Goal: Obtain resource: Download file/media

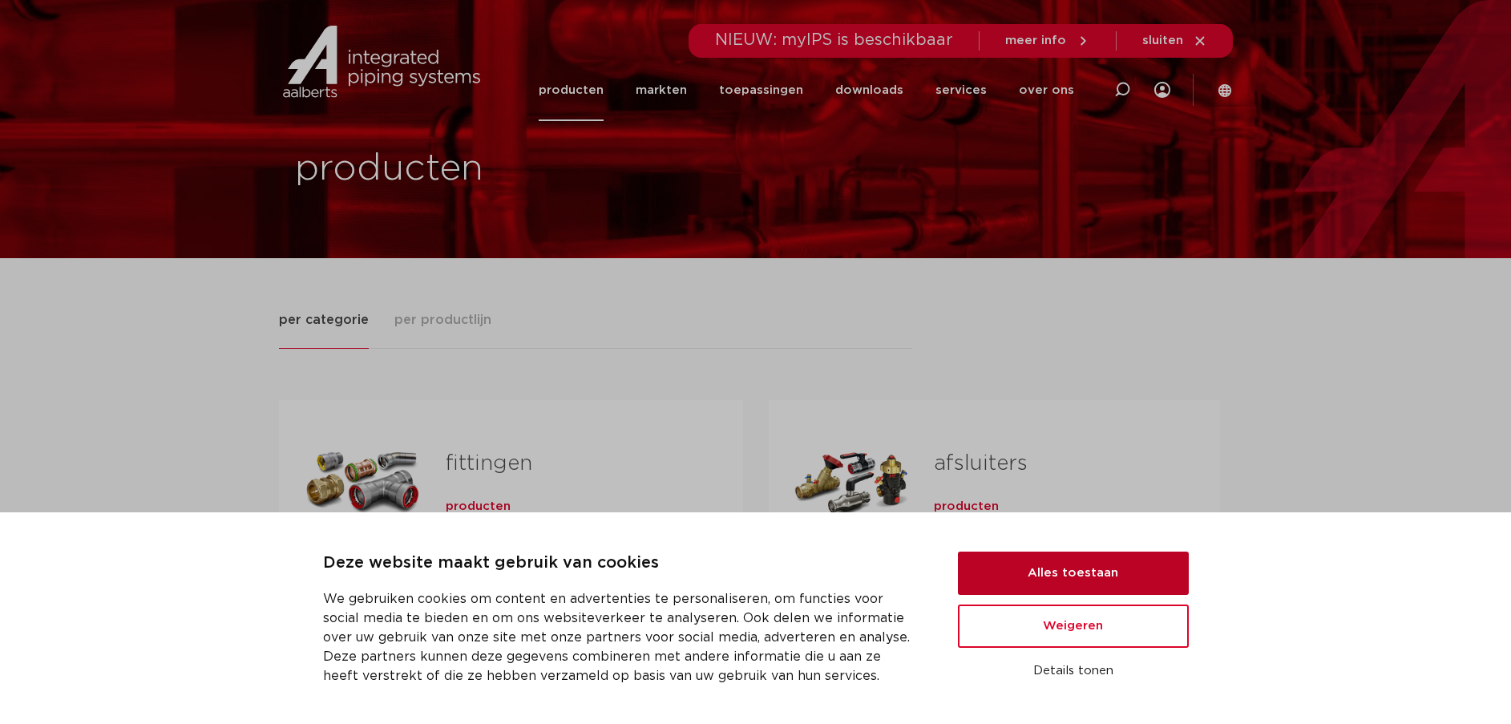
click at [1045, 565] on button "Alles toestaan" at bounding box center [1073, 573] width 231 height 43
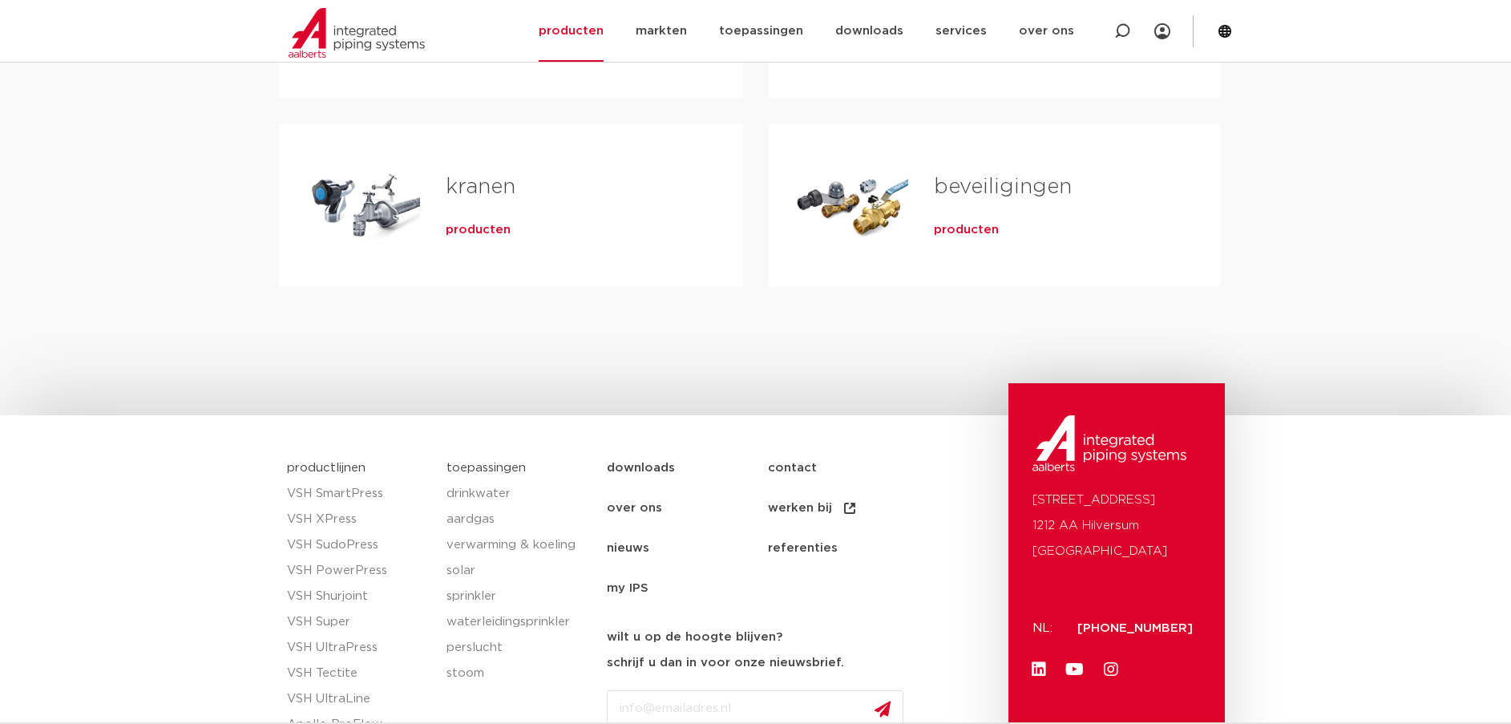
scroll to position [668, 0]
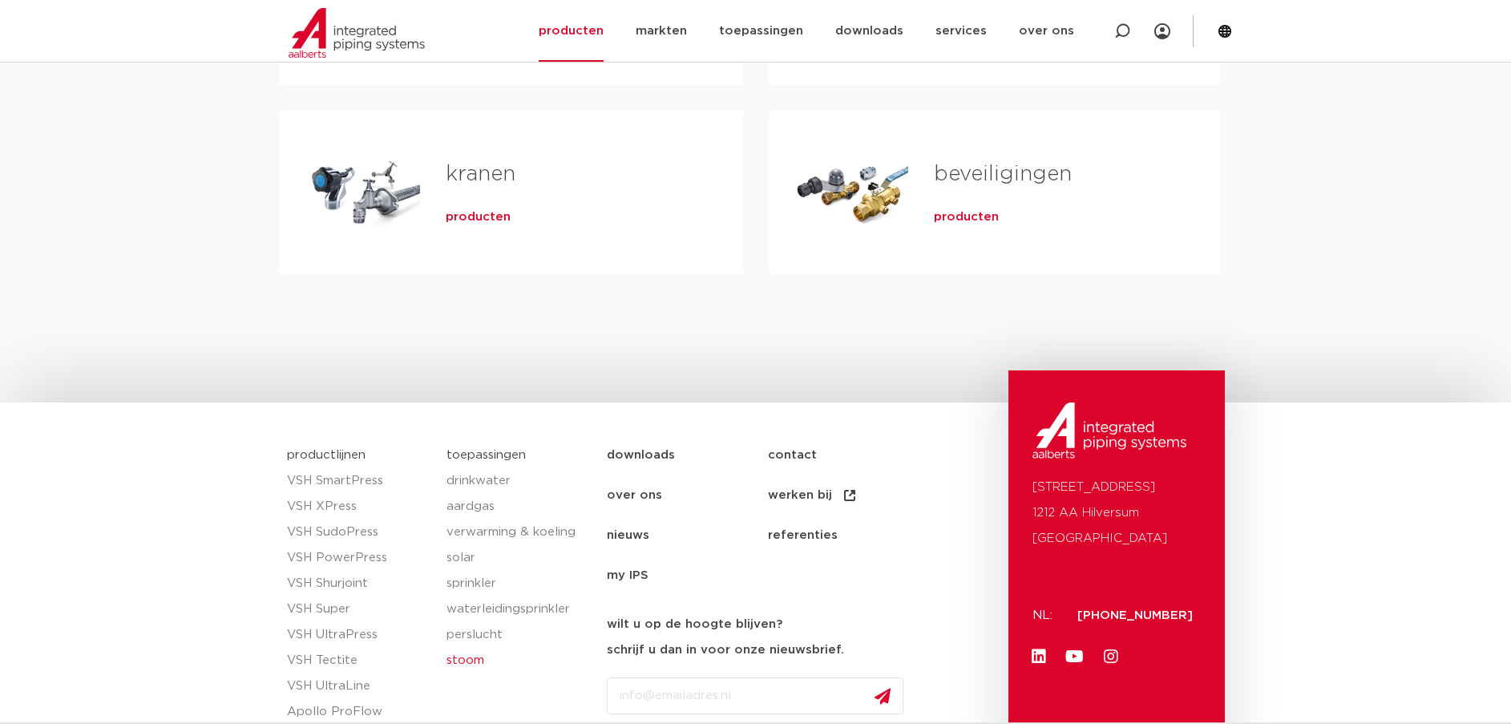
click at [469, 658] on link "stoom" at bounding box center [519, 661] width 144 height 26
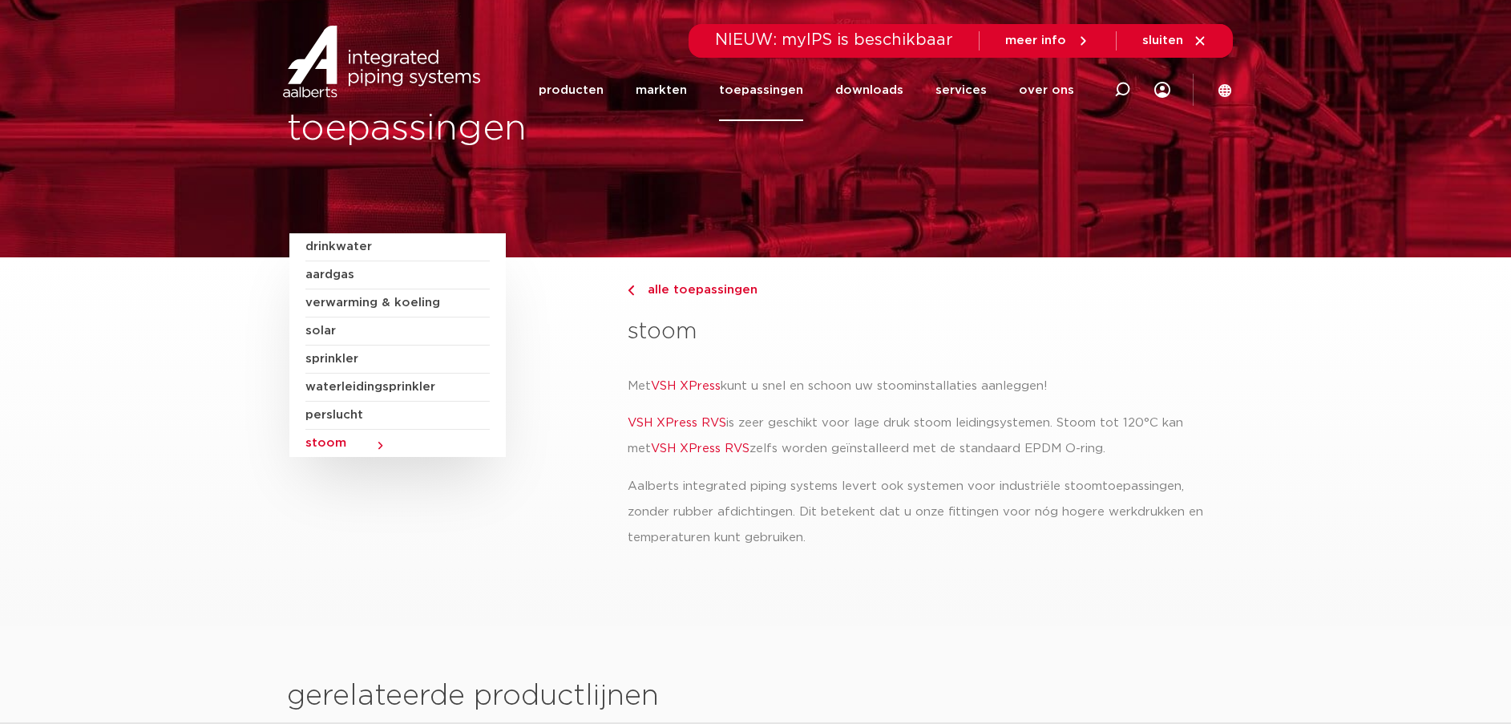
click at [682, 419] on link "VSH XPress RVS" at bounding box center [677, 423] width 99 height 12
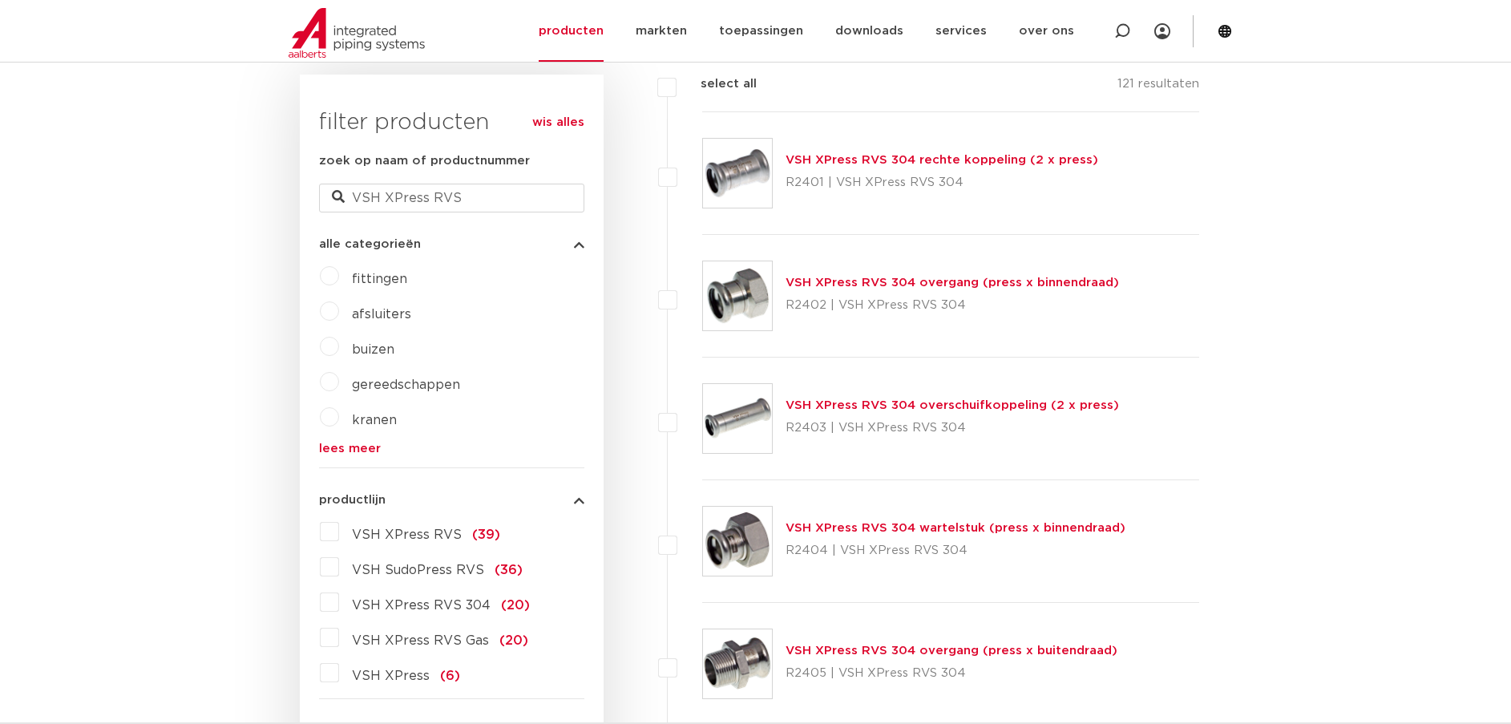
scroll to position [427, 0]
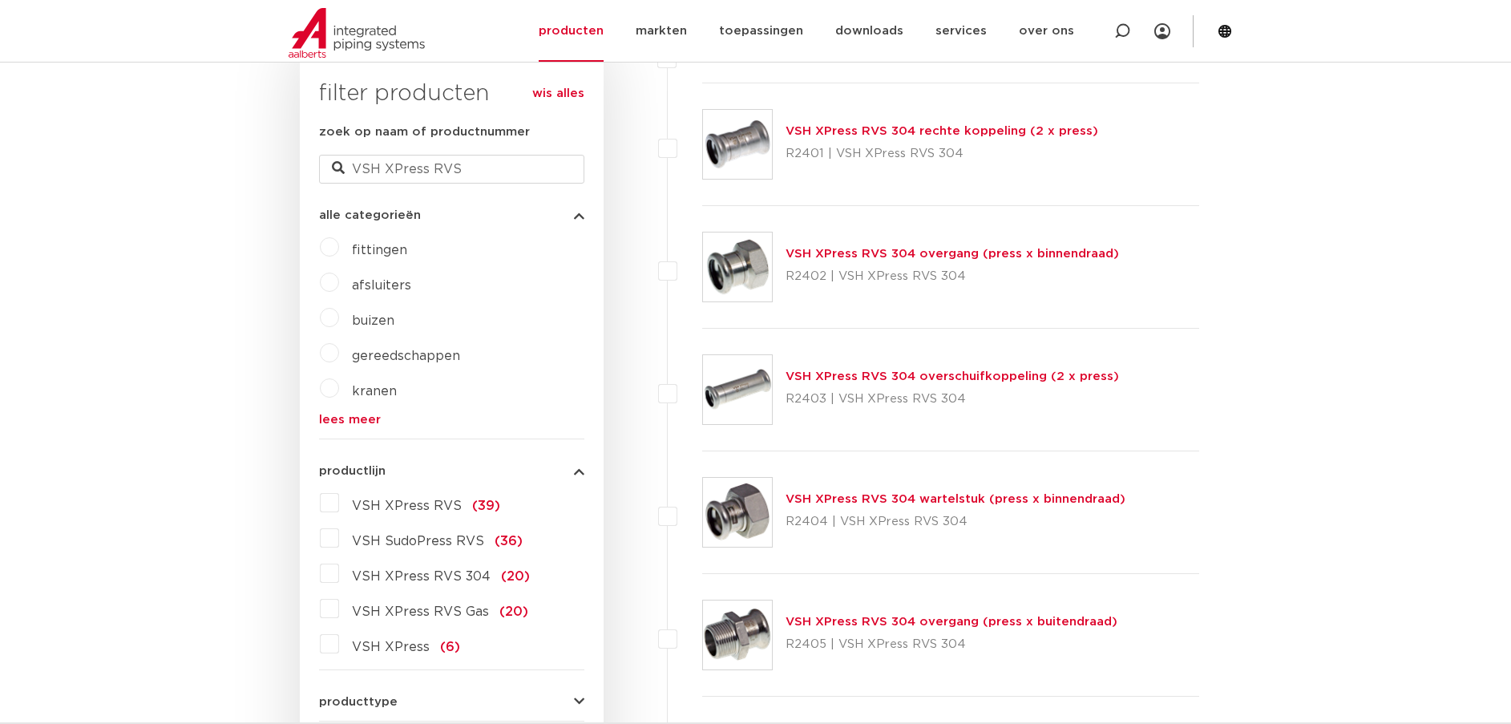
click at [339, 245] on label "fittingen" at bounding box center [373, 247] width 68 height 26
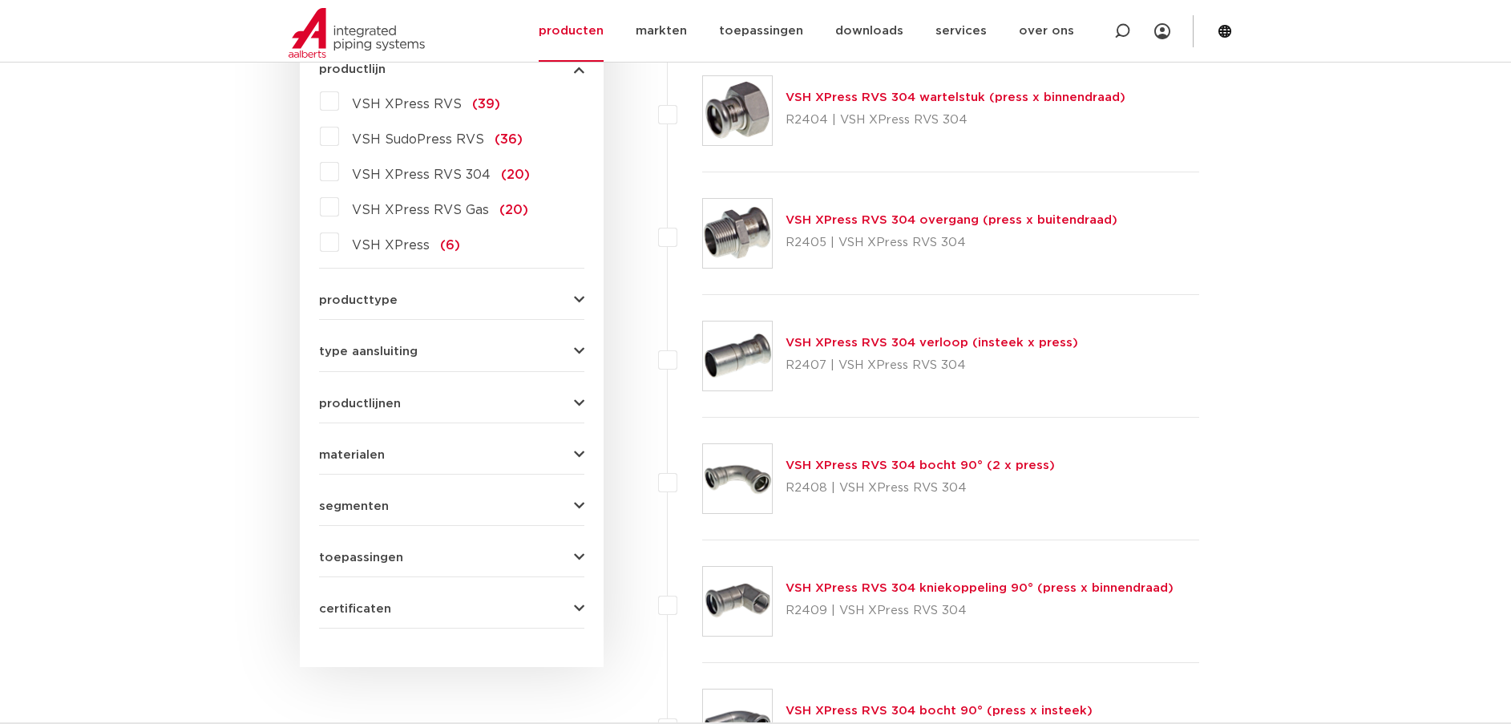
scroll to position [856, 0]
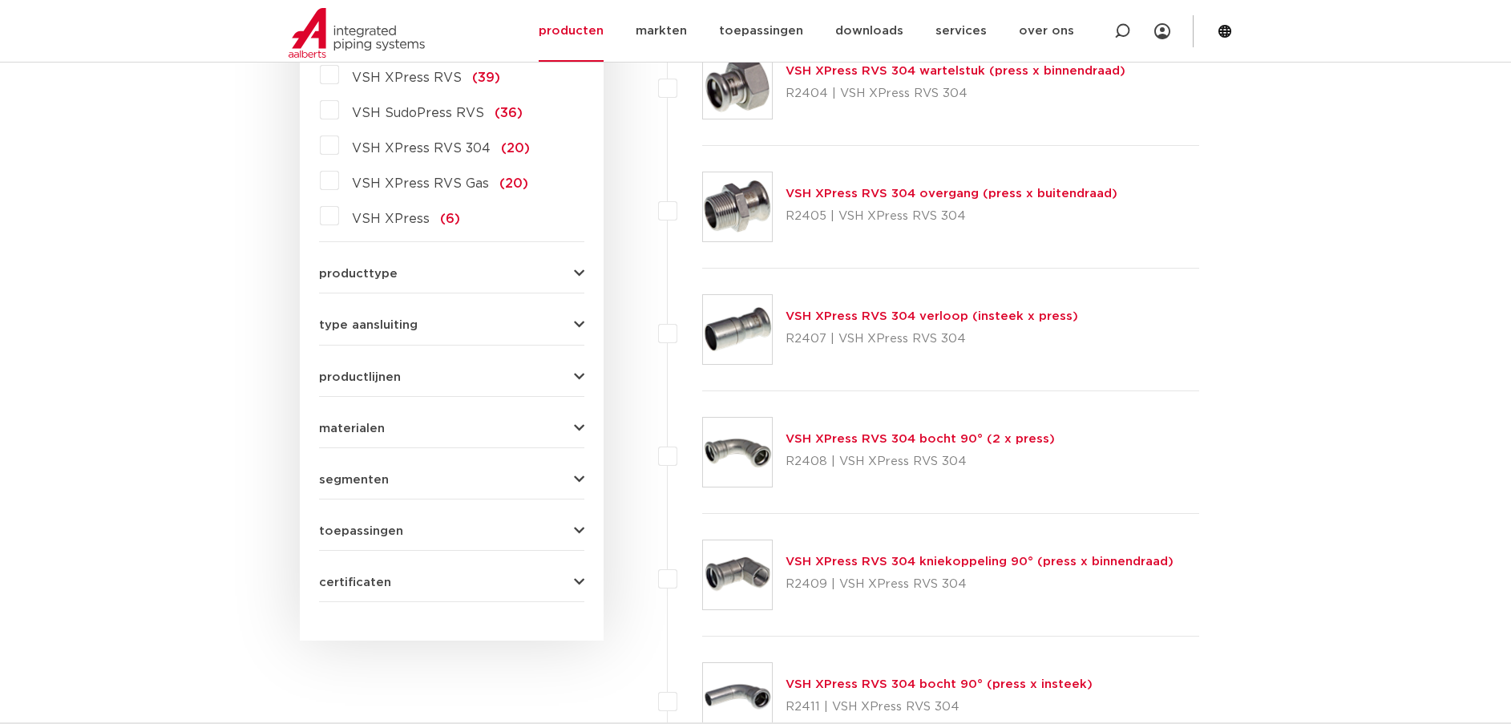
click at [340, 431] on span "materialen" at bounding box center [352, 429] width 66 height 12
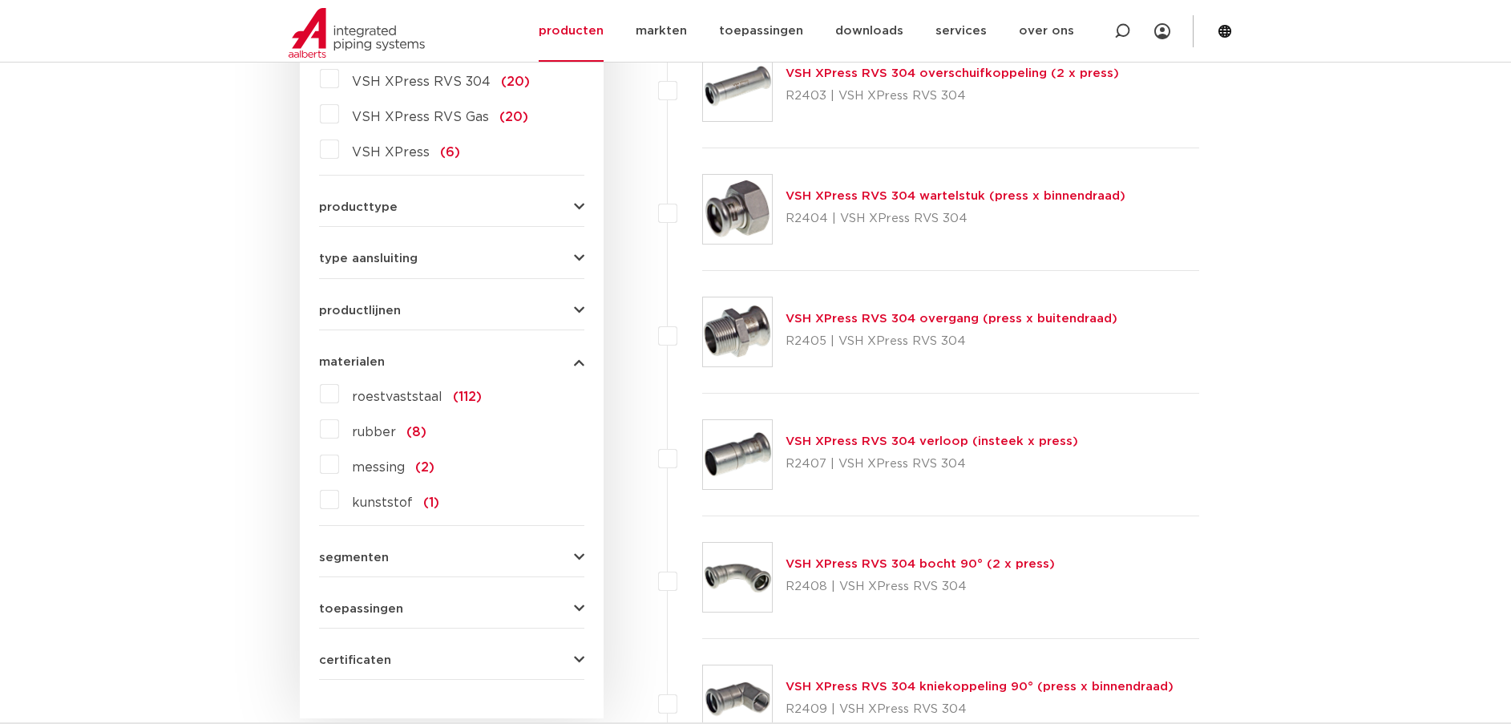
scroll to position [651, 0]
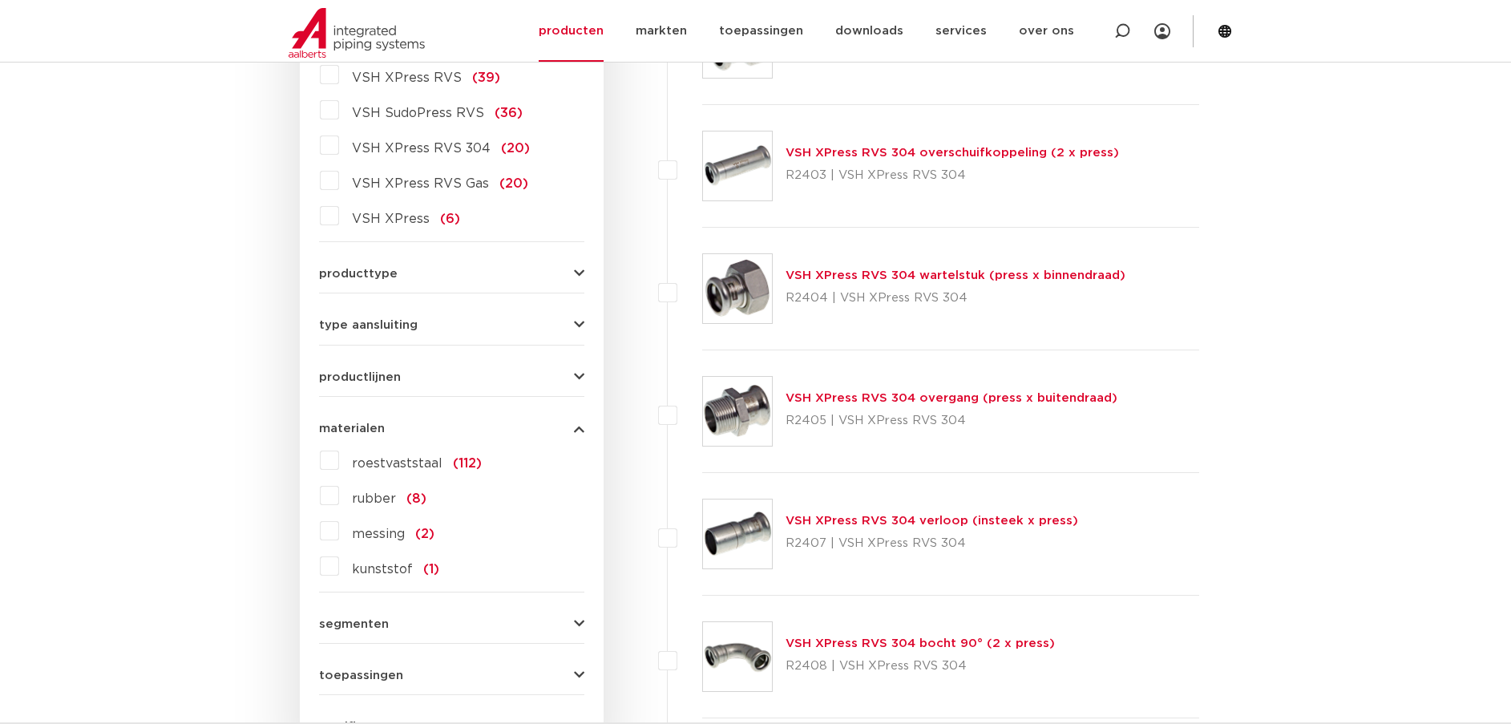
click at [340, 431] on span "materialen" at bounding box center [352, 429] width 66 height 12
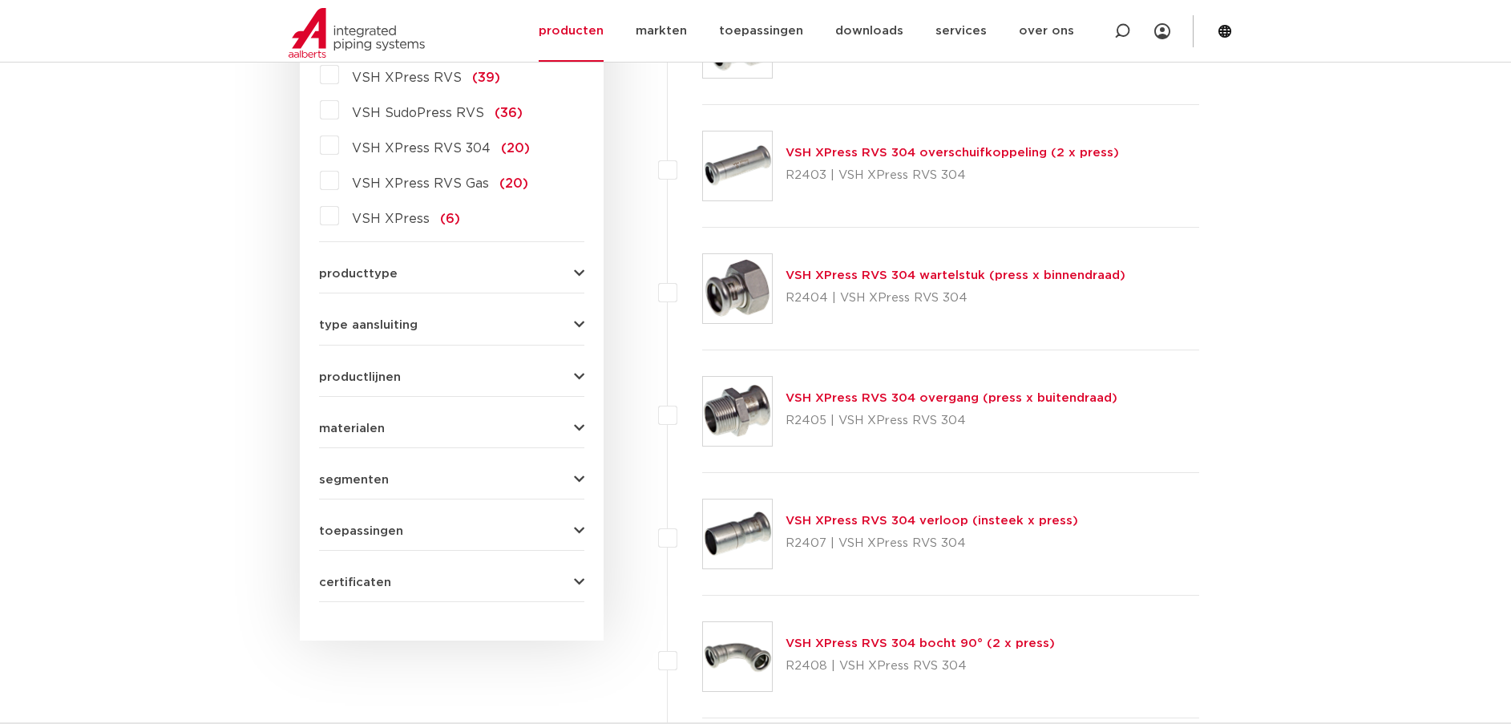
click at [352, 526] on span "toepassingen" at bounding box center [361, 531] width 84 height 12
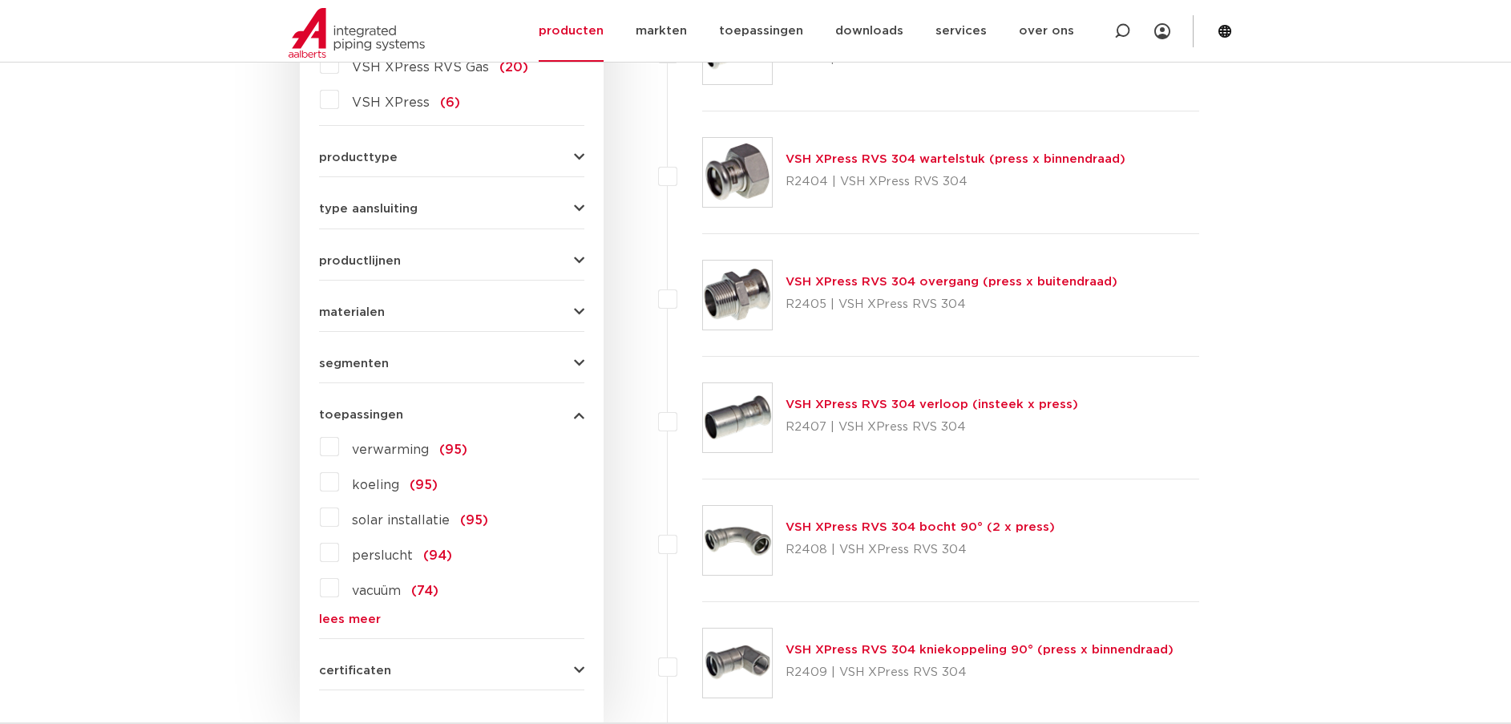
scroll to position [784, 0]
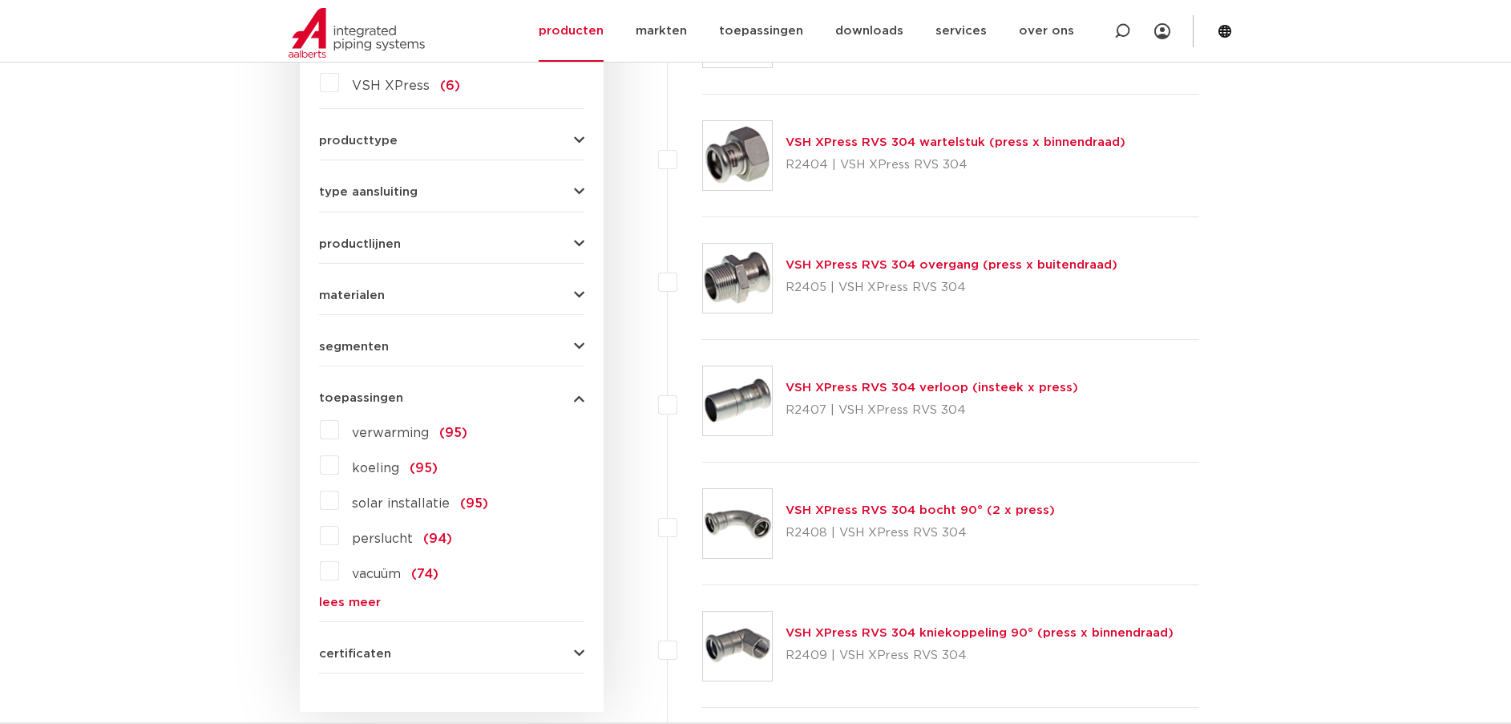
click at [344, 599] on link "lees meer" at bounding box center [451, 603] width 265 height 12
click at [362, 641] on span "stoom" at bounding box center [372, 644] width 41 height 13
click at [0, 0] on input "stoom (36)" at bounding box center [0, 0] width 0 height 0
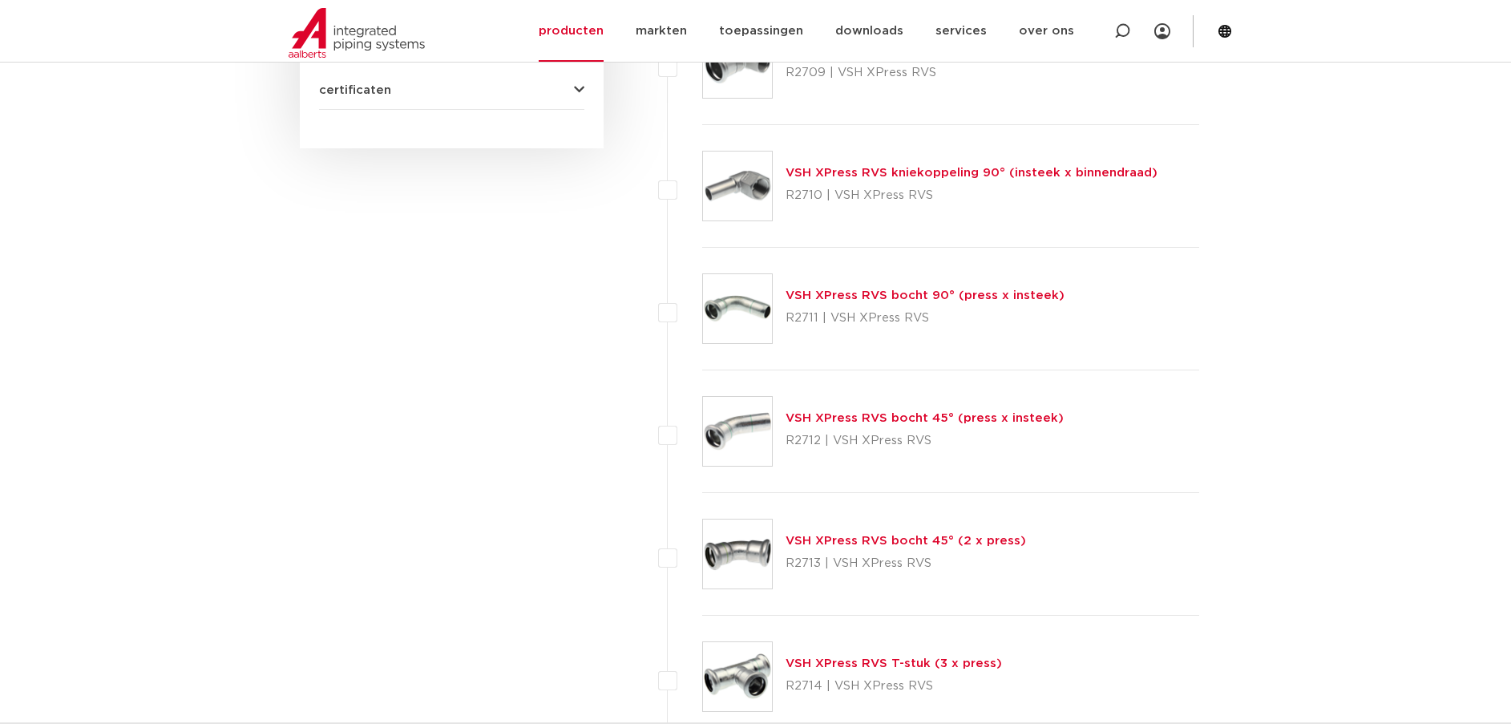
scroll to position [1399, 0]
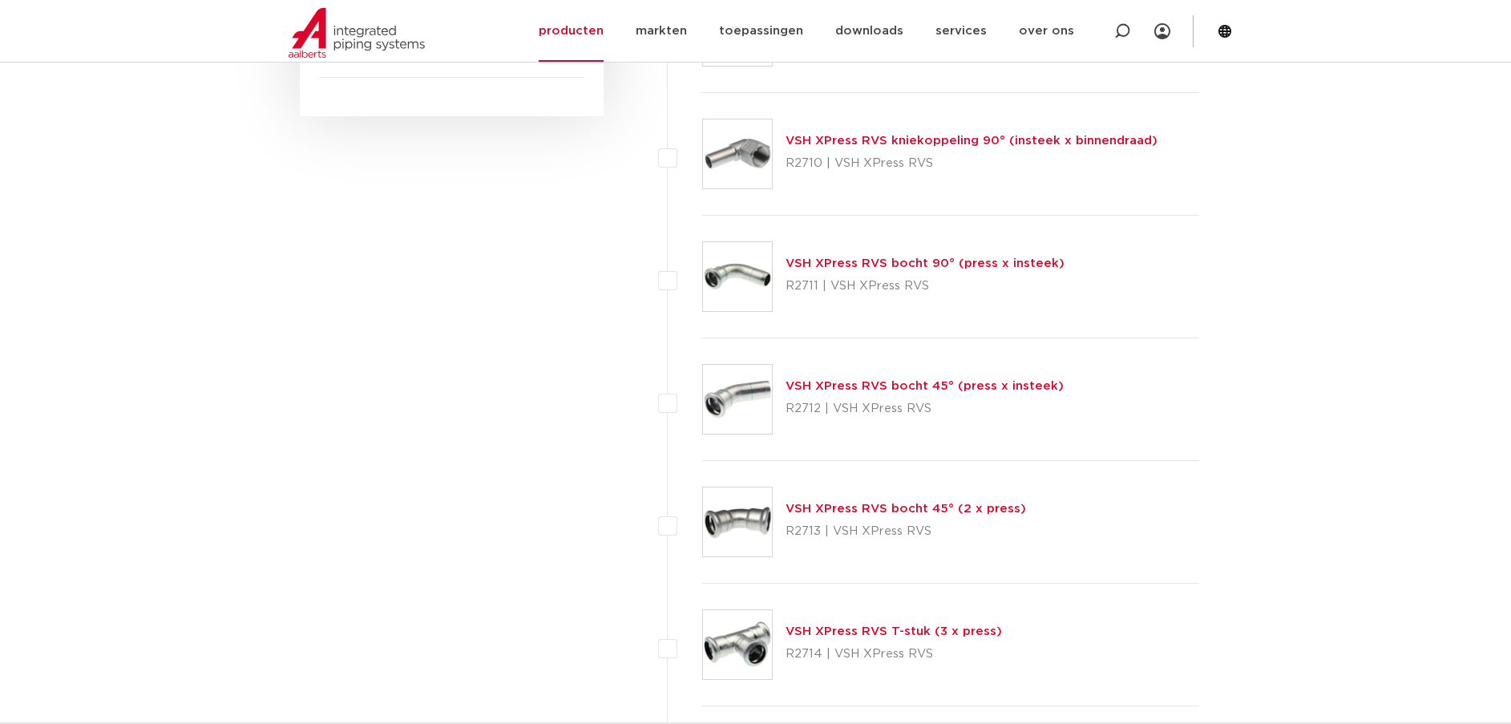
click at [864, 391] on link "VSH XPress RVS bocht 45° (press x insteek)" at bounding box center [925, 386] width 278 height 12
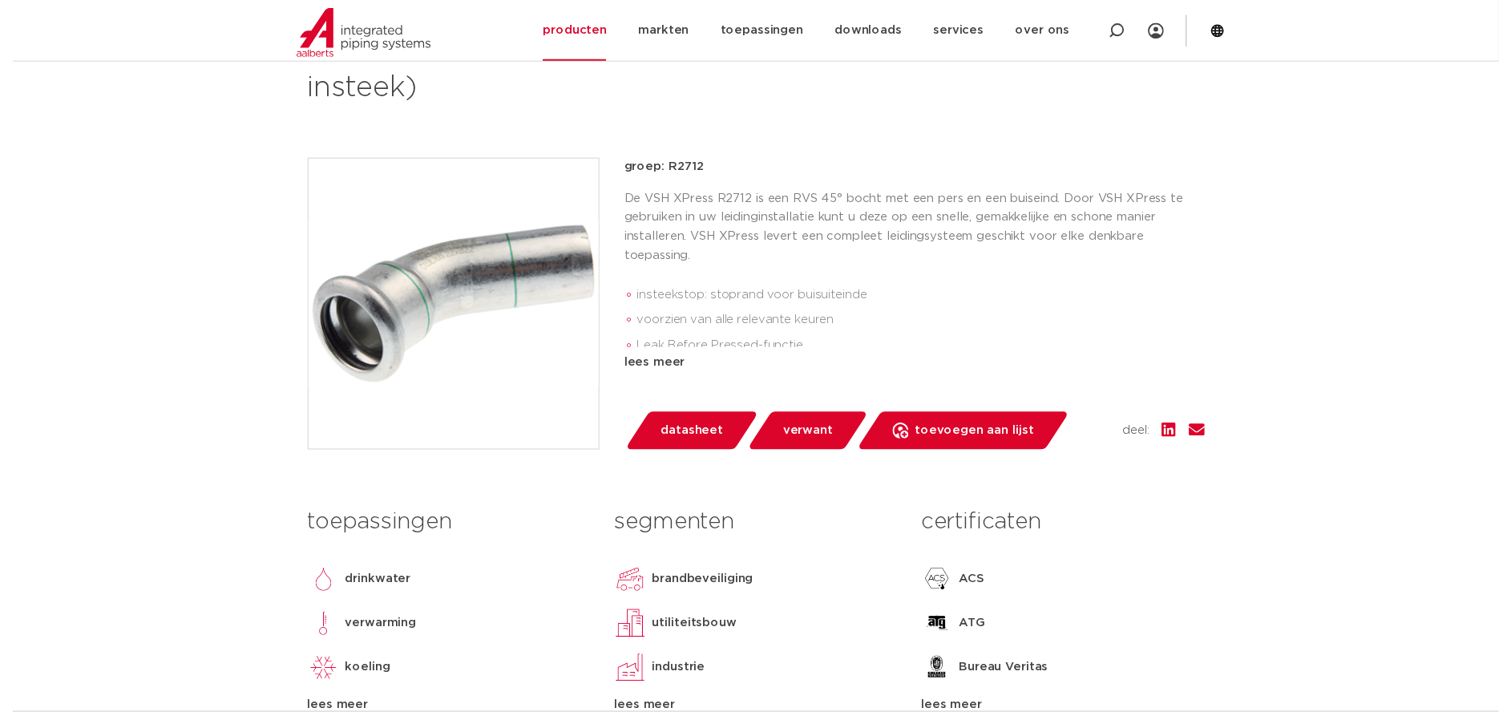
scroll to position [347, 0]
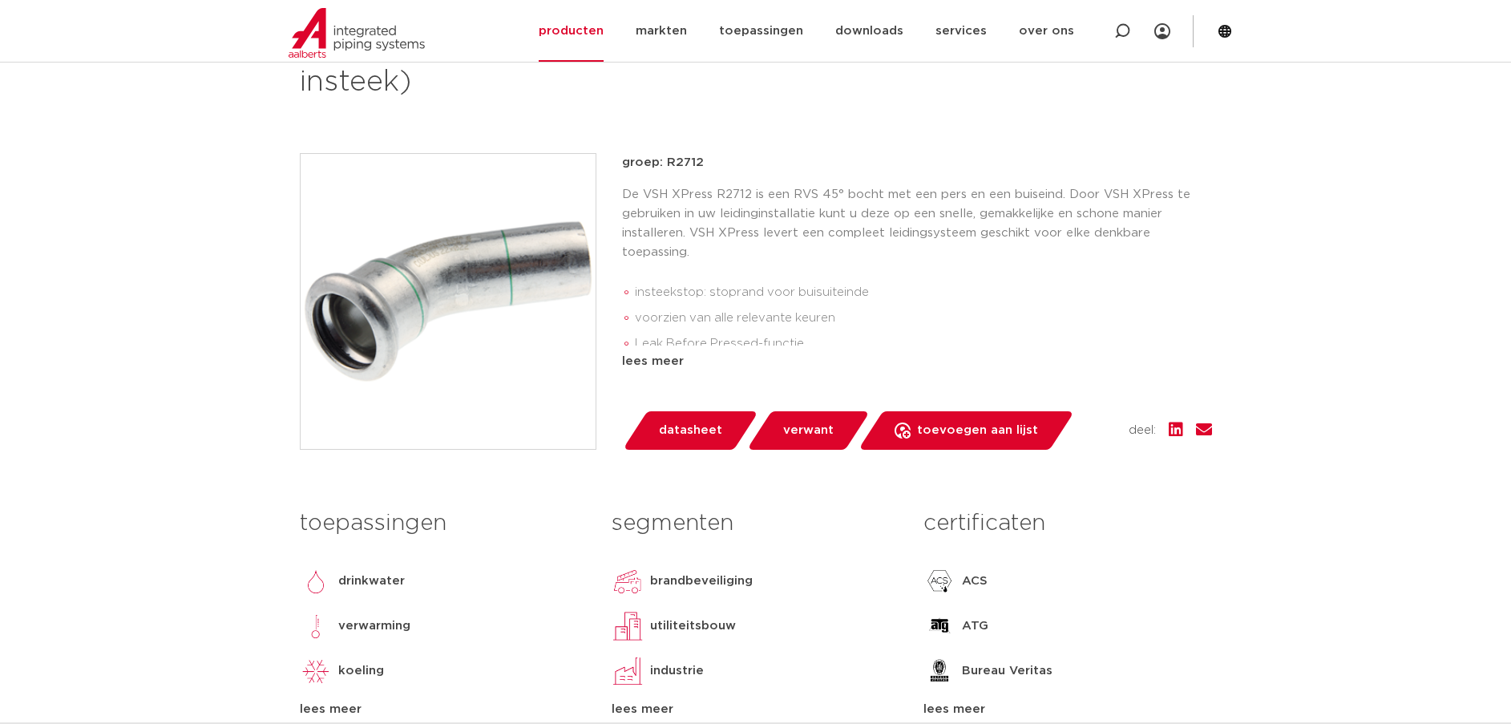
click at [684, 427] on span "datasheet" at bounding box center [690, 431] width 63 height 26
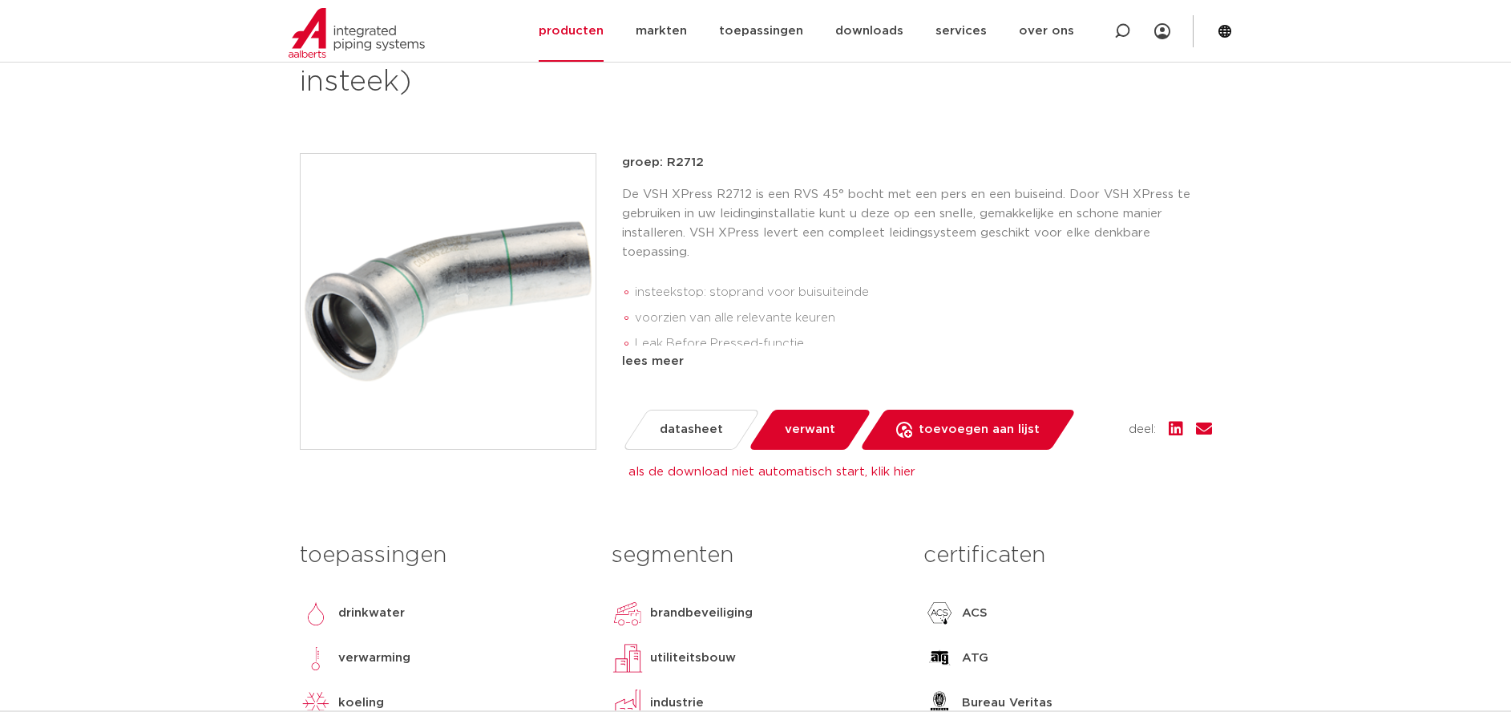
click at [791, 431] on span "verwant" at bounding box center [810, 430] width 51 height 26
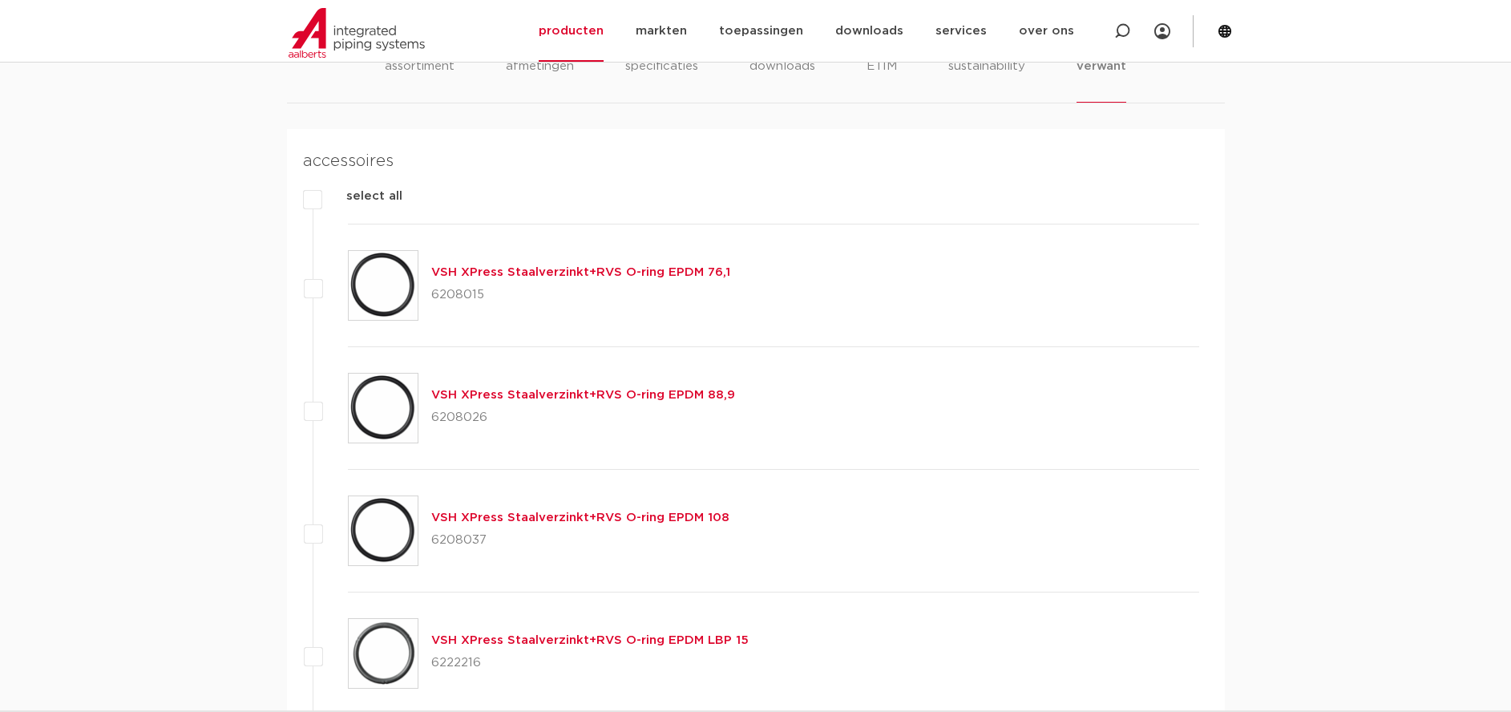
scroll to position [1137, 0]
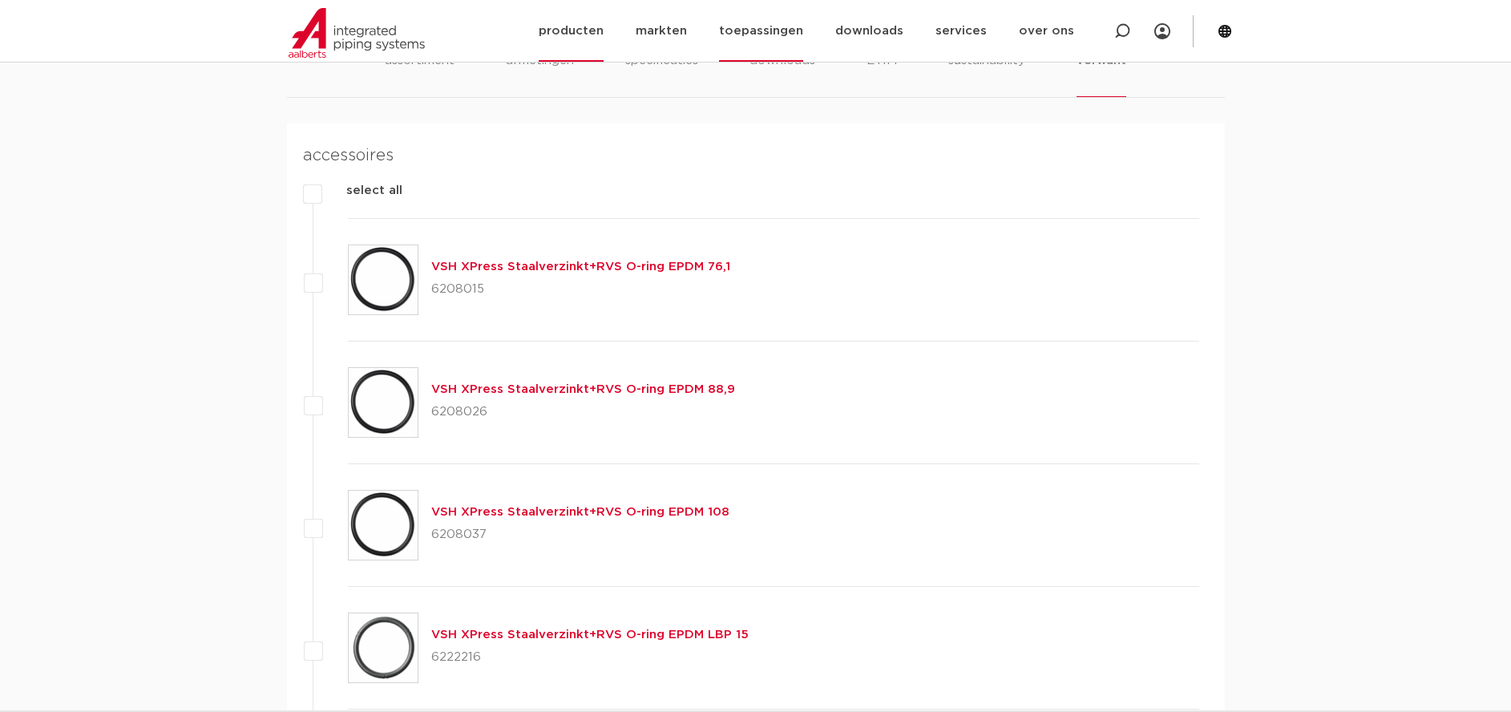
click at [767, 34] on link "toepassingen" at bounding box center [761, 31] width 84 height 62
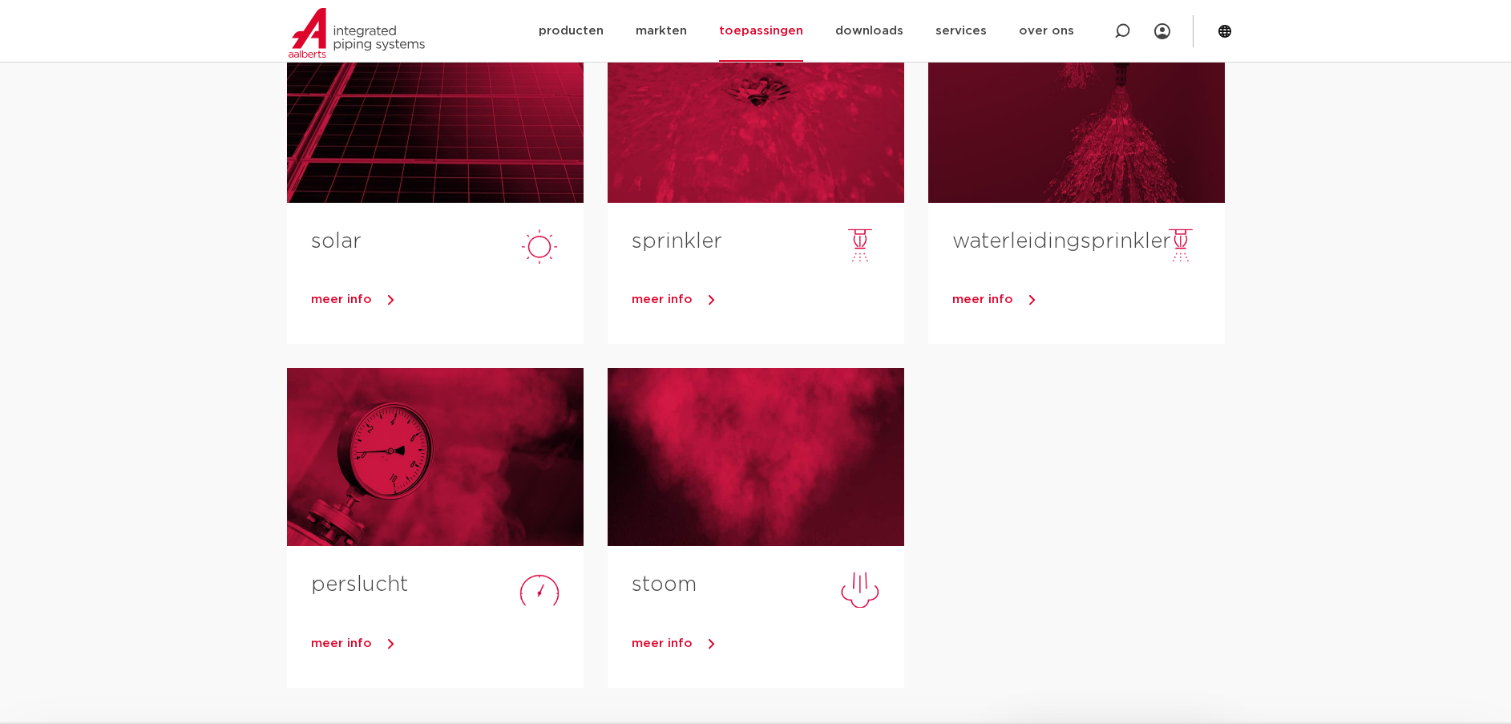
scroll to position [615, 0]
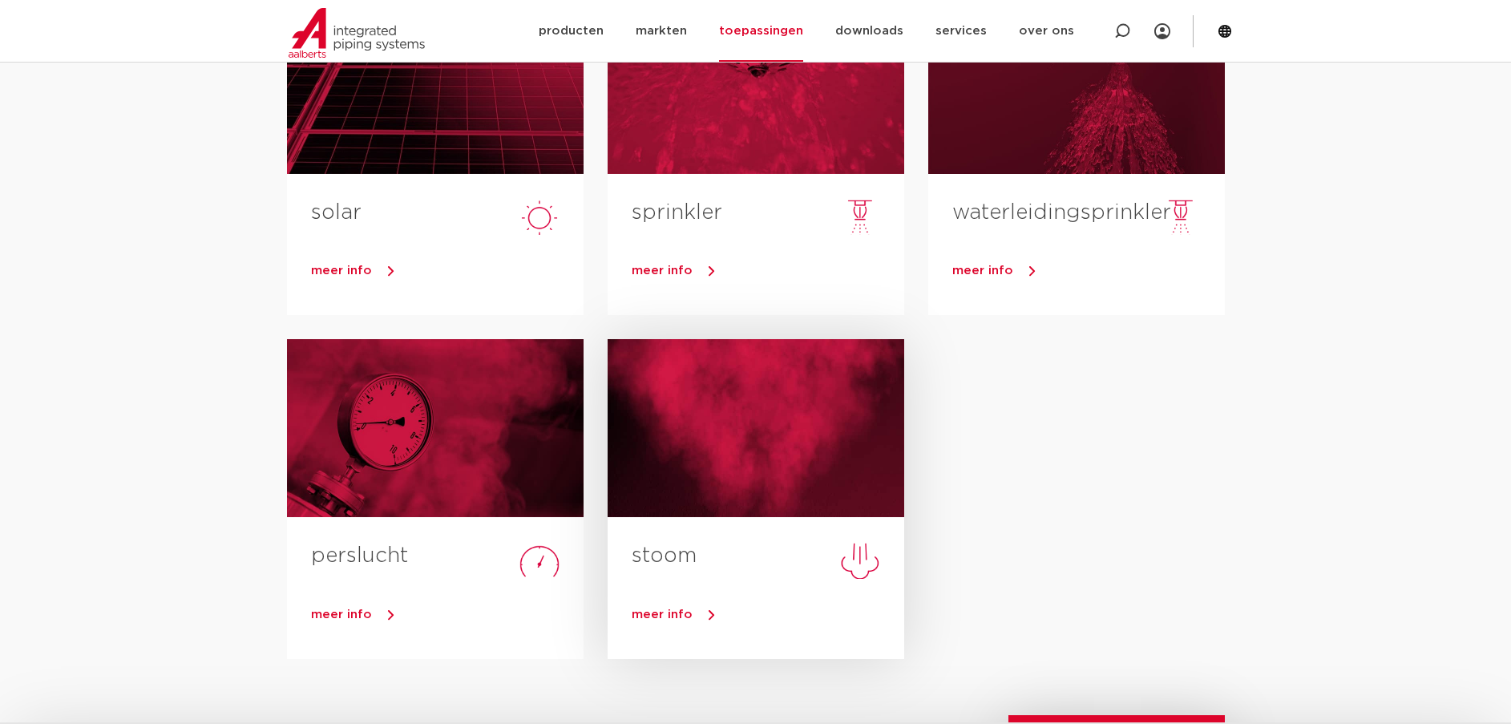
click at [674, 610] on span "meer info" at bounding box center [662, 615] width 61 height 12
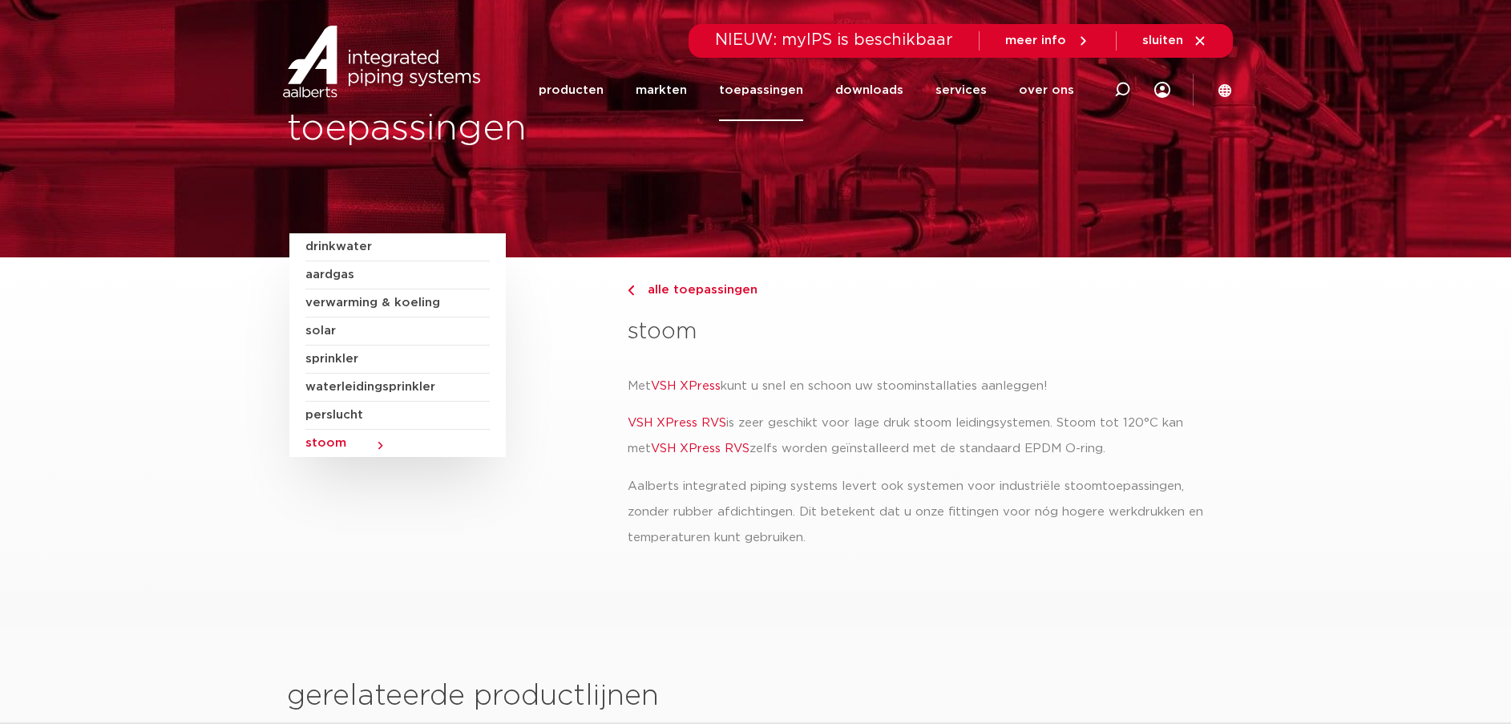
click at [374, 442] on span "stoom" at bounding box center [398, 443] width 184 height 27
click at [1051, 42] on span "meer info" at bounding box center [1036, 40] width 61 height 12
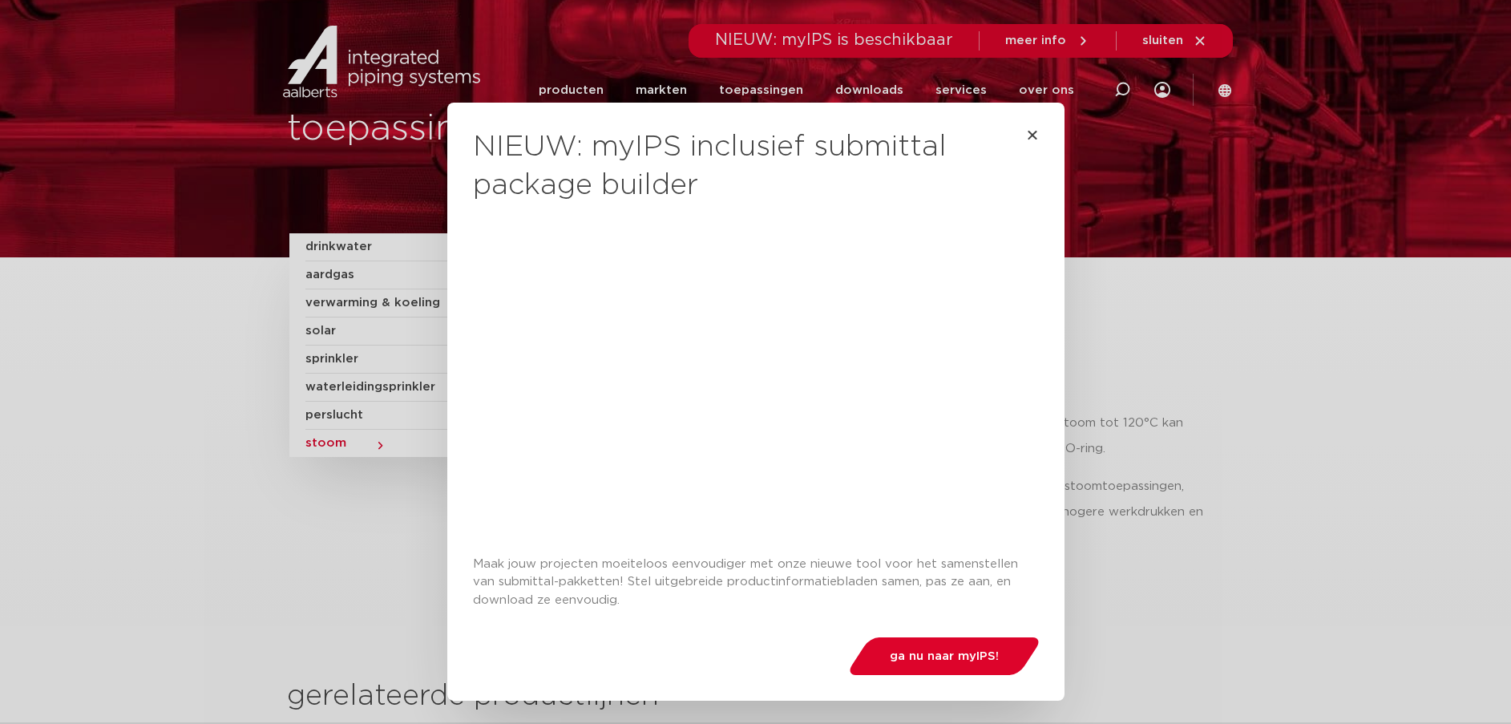
click at [1051, 42] on div "NIEUW: myIPS inclusief submittal package builder Maak jouw projecten moeiteloos…" at bounding box center [755, 362] width 1511 height 724
click at [1026, 135] on icon "Close" at bounding box center [1032, 134] width 13 height 13
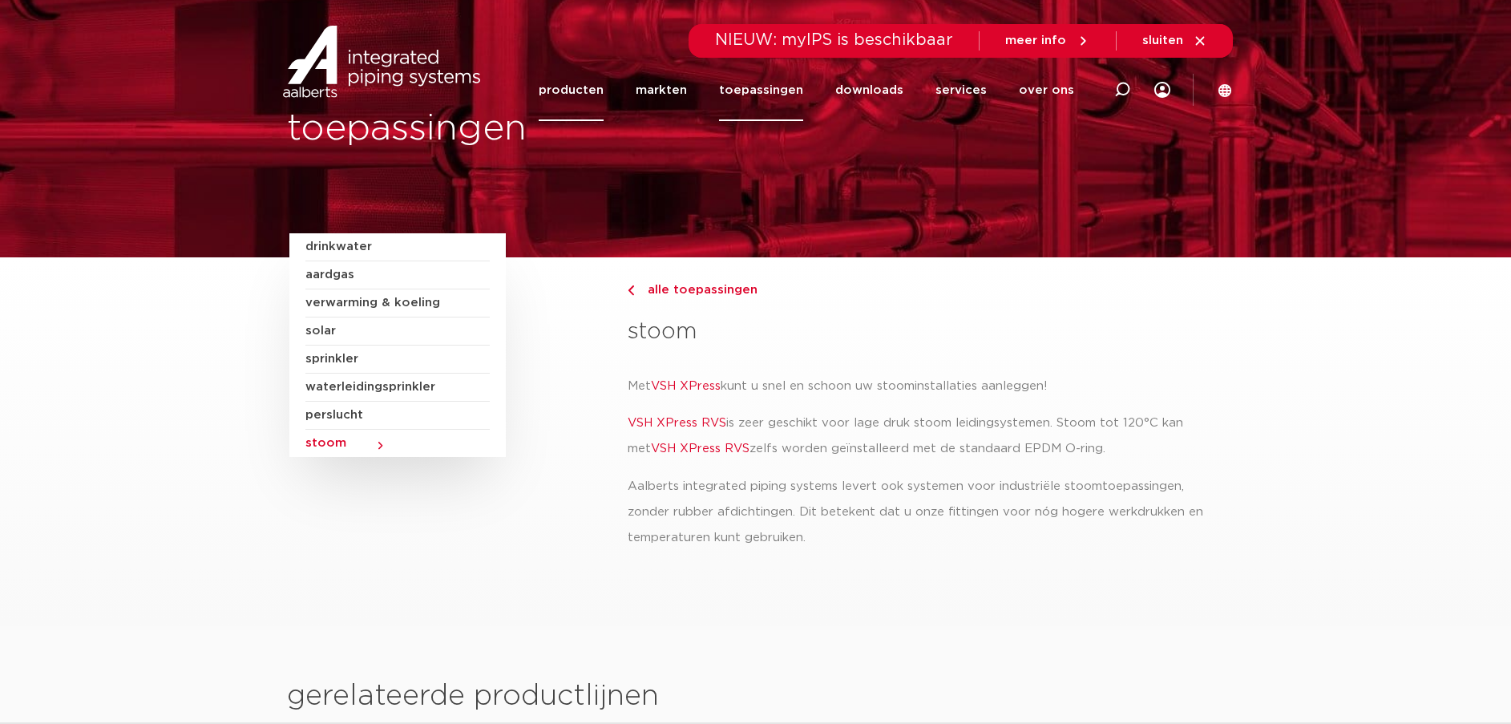
click at [593, 83] on link "producten" at bounding box center [571, 90] width 65 height 62
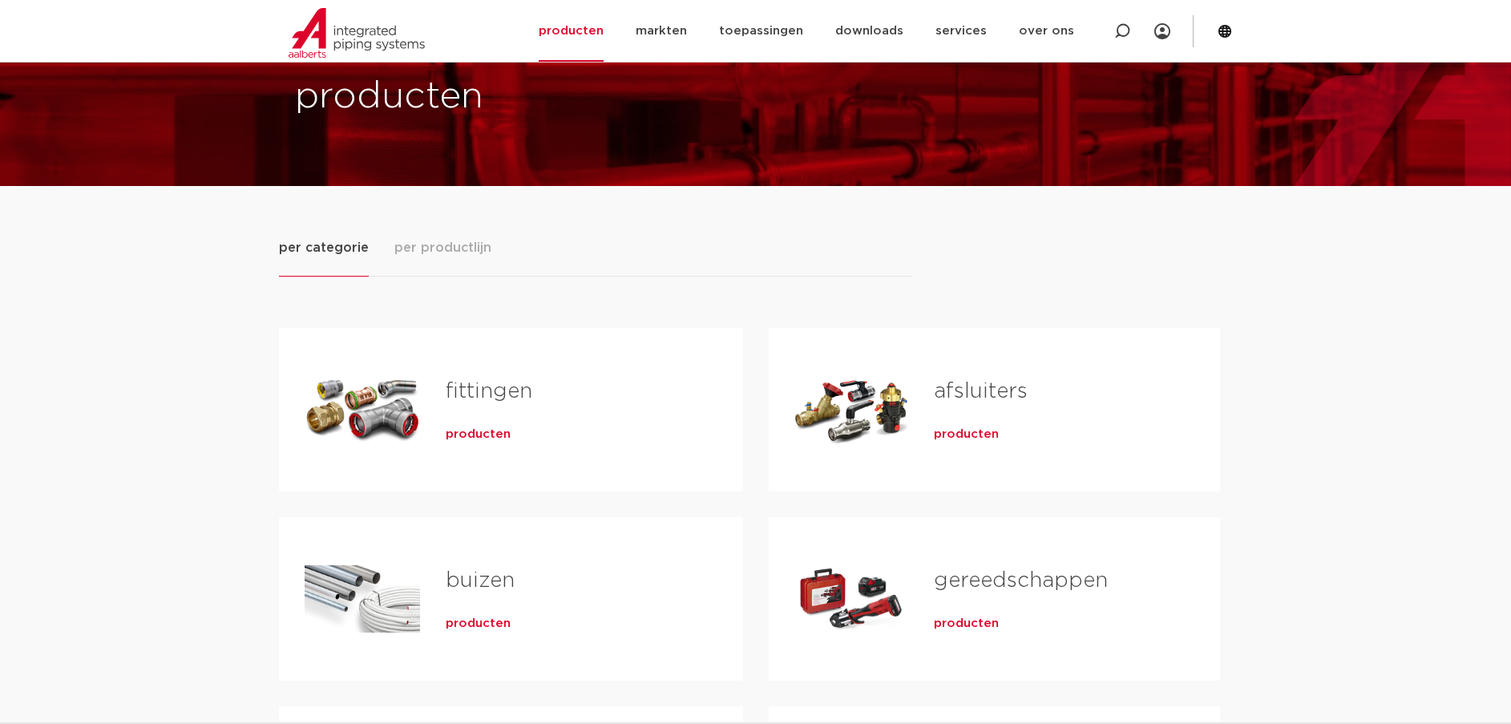
scroll to position [107, 0]
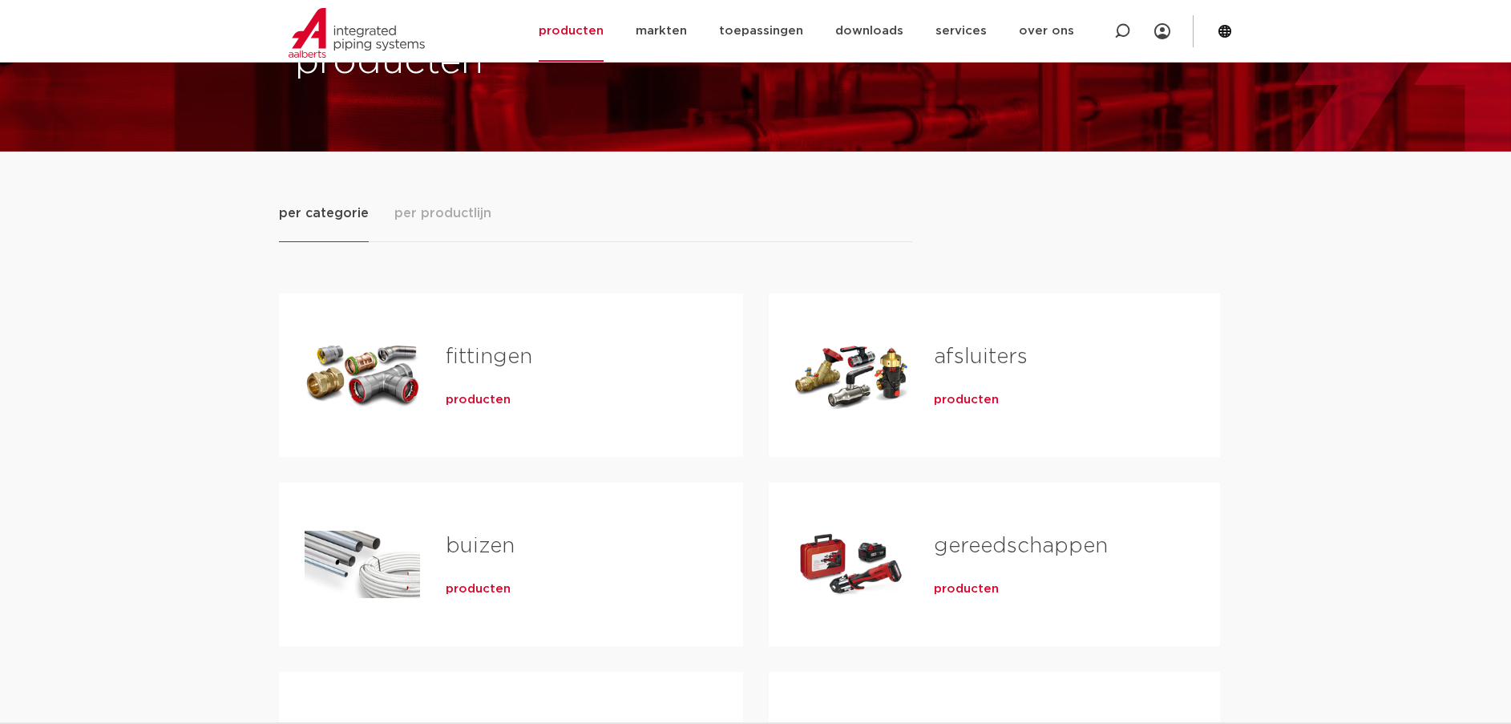
click at [458, 212] on span "per productlijn" at bounding box center [443, 213] width 97 height 19
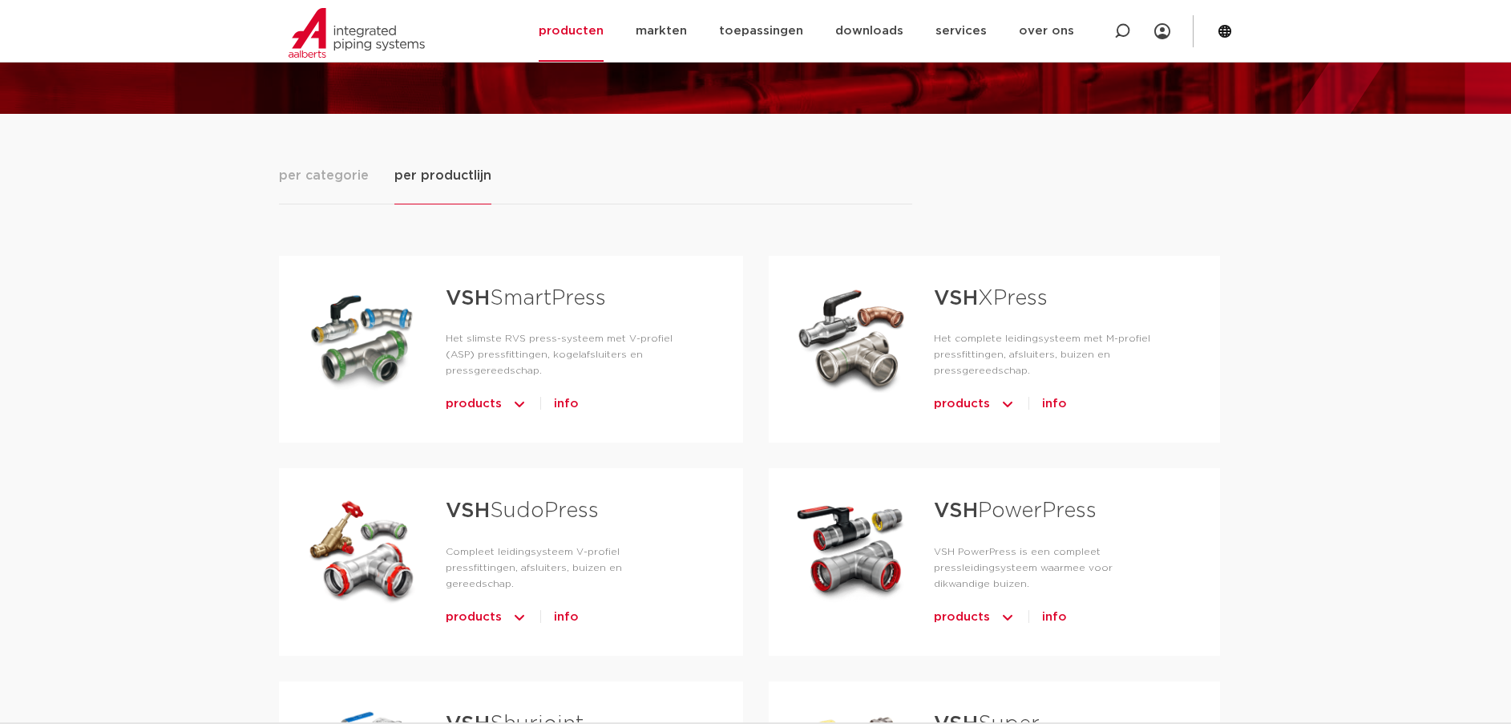
scroll to position [134, 0]
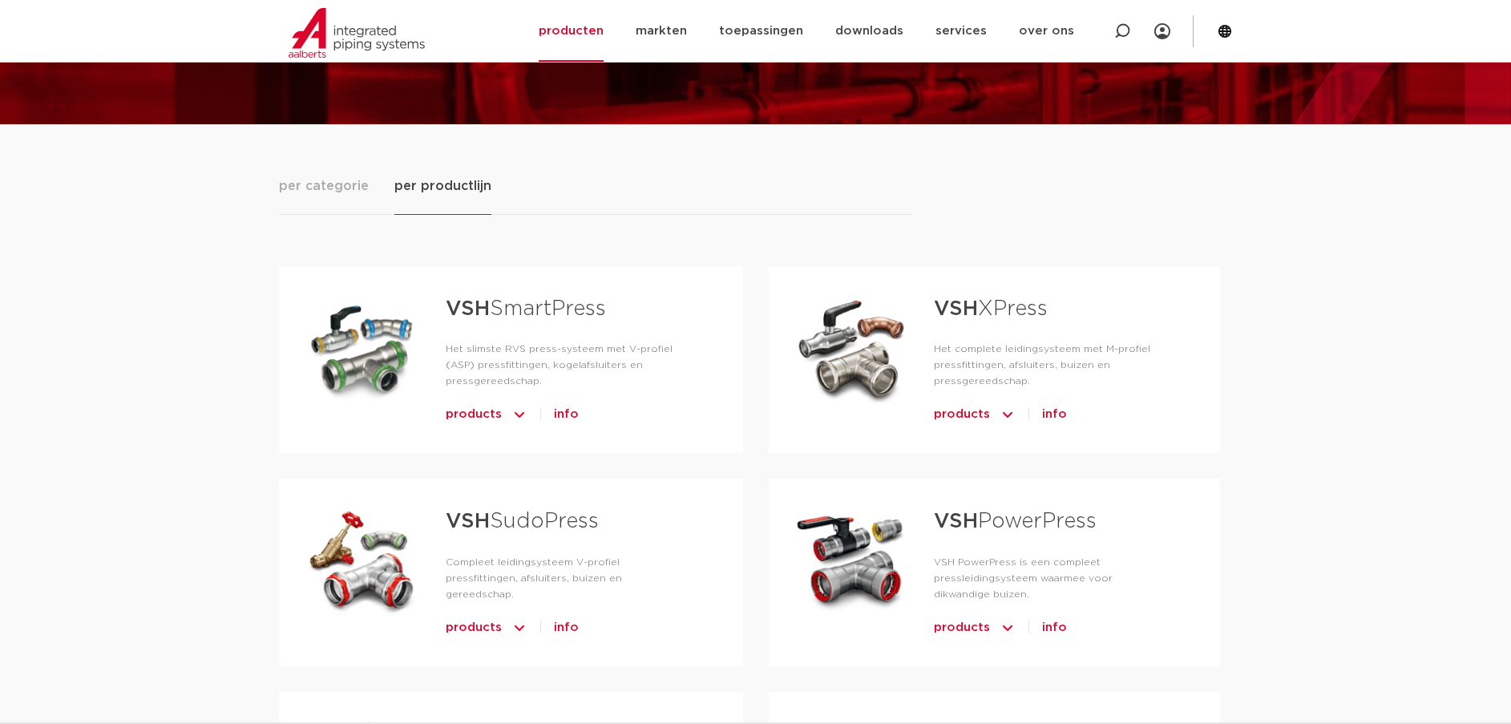
click at [962, 415] on span "products" at bounding box center [962, 415] width 56 height 26
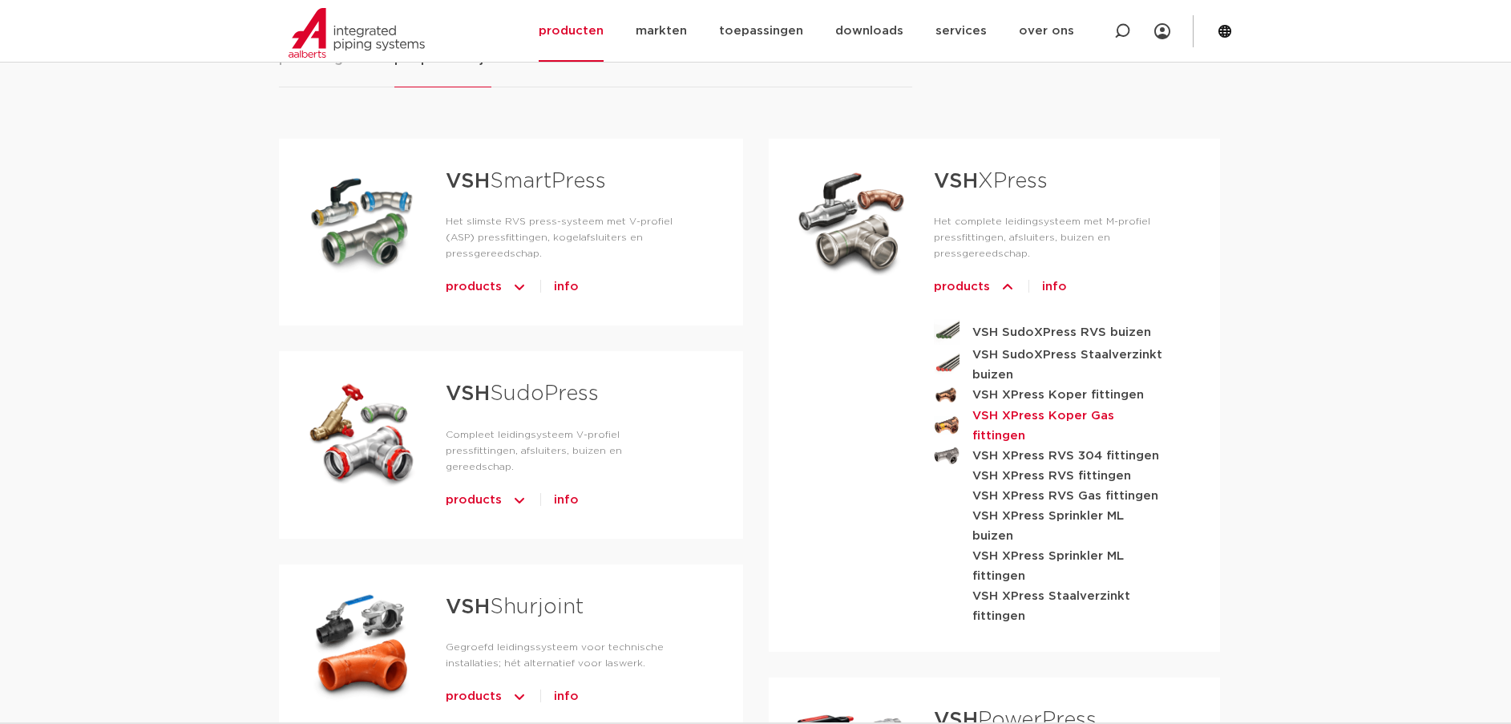
scroll to position [294, 0]
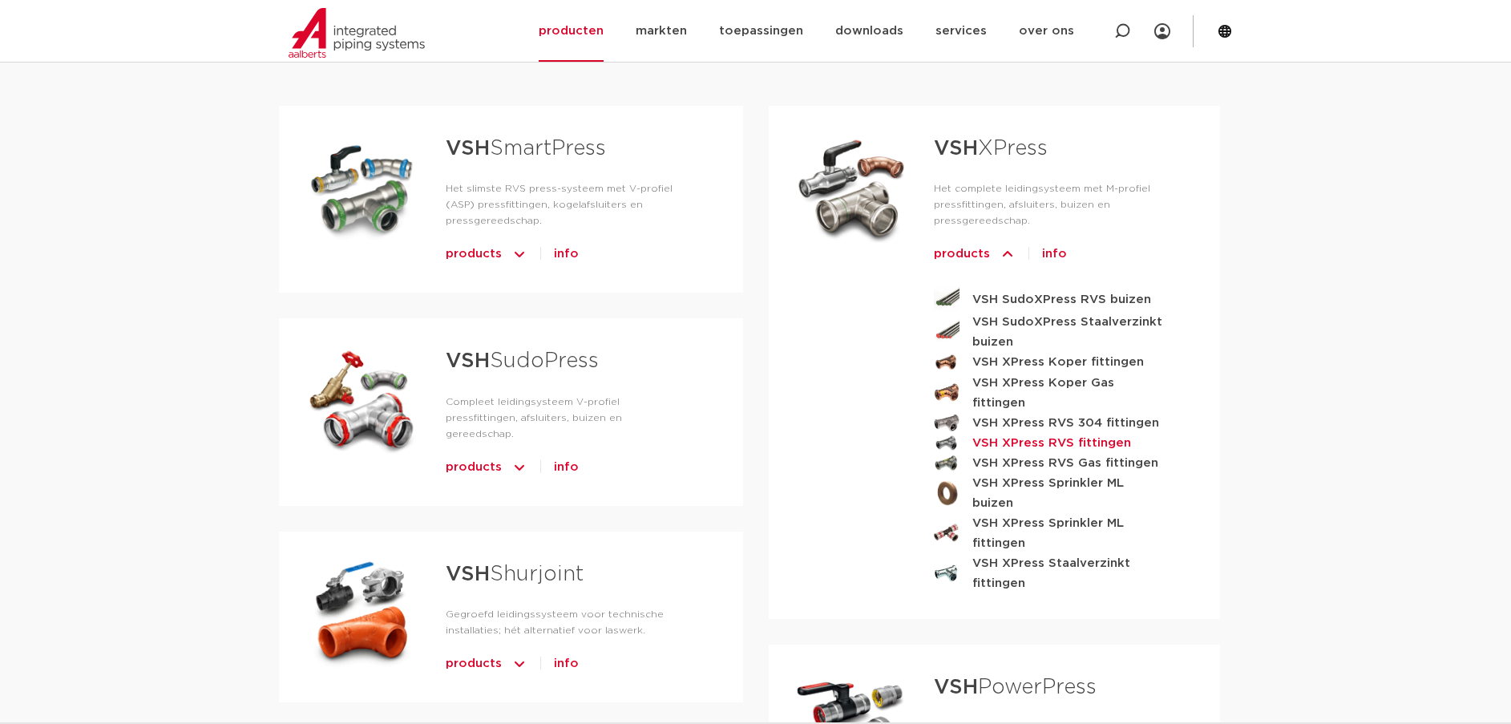
click at [1044, 433] on strong "VSH XPress RVS fittingen" at bounding box center [1052, 443] width 159 height 20
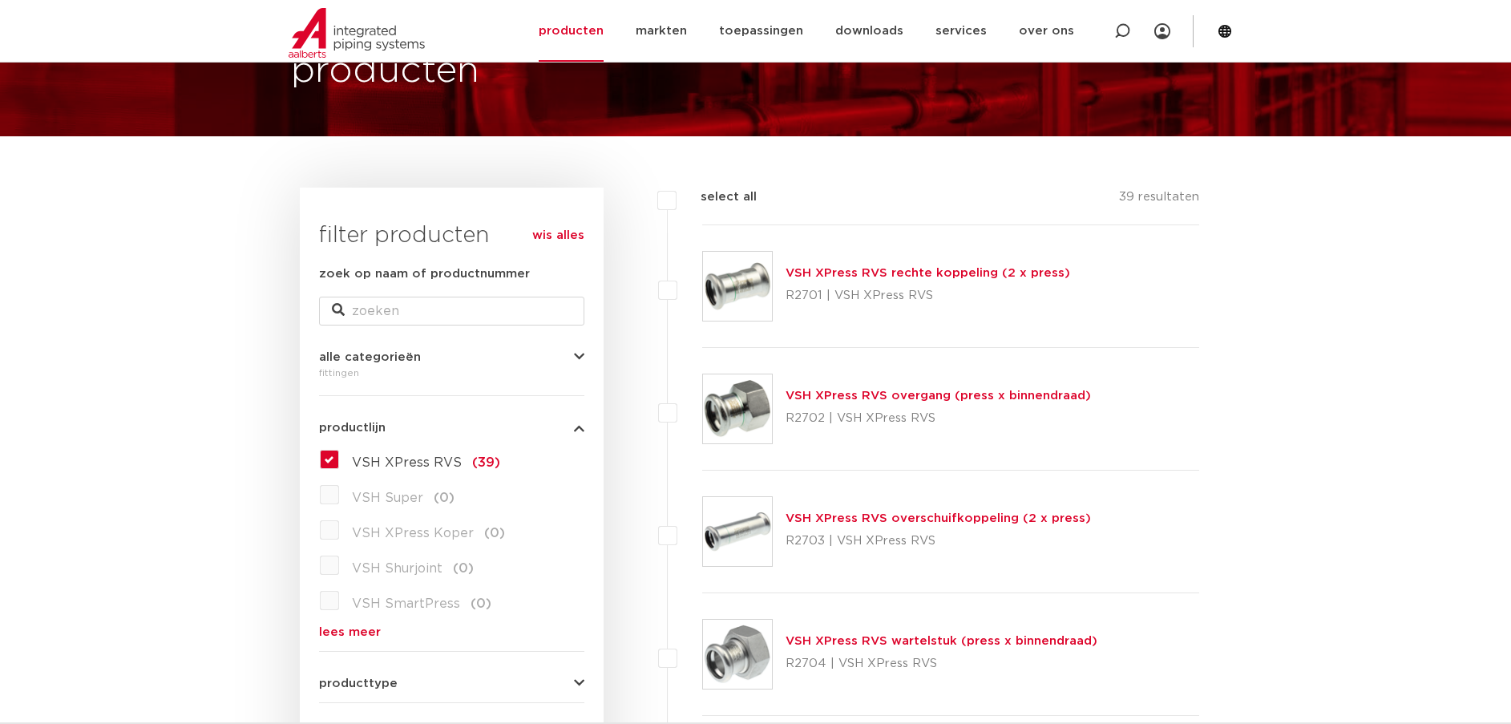
scroll to position [90, 0]
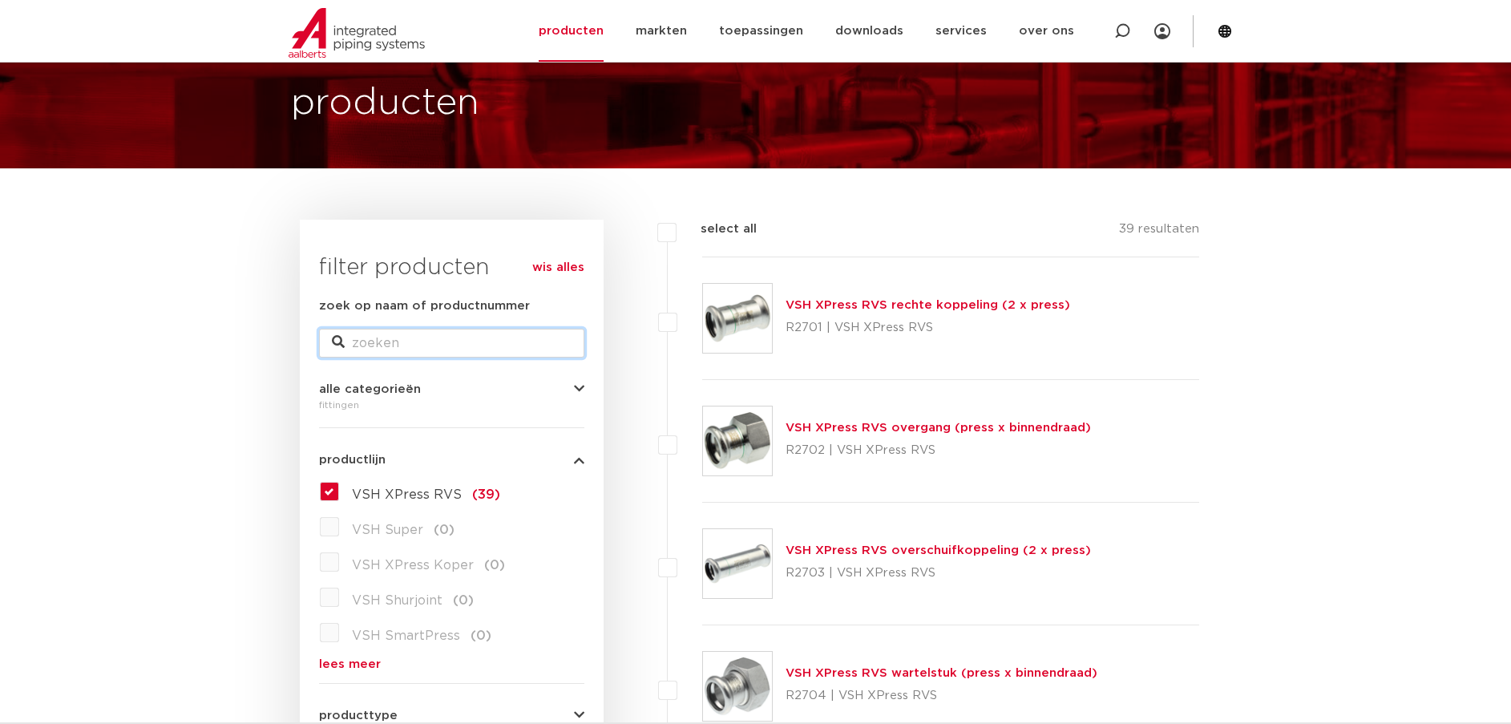
click at [423, 339] on input "zoek op naam of productnummer" at bounding box center [451, 343] width 265 height 29
type input "o-ring"
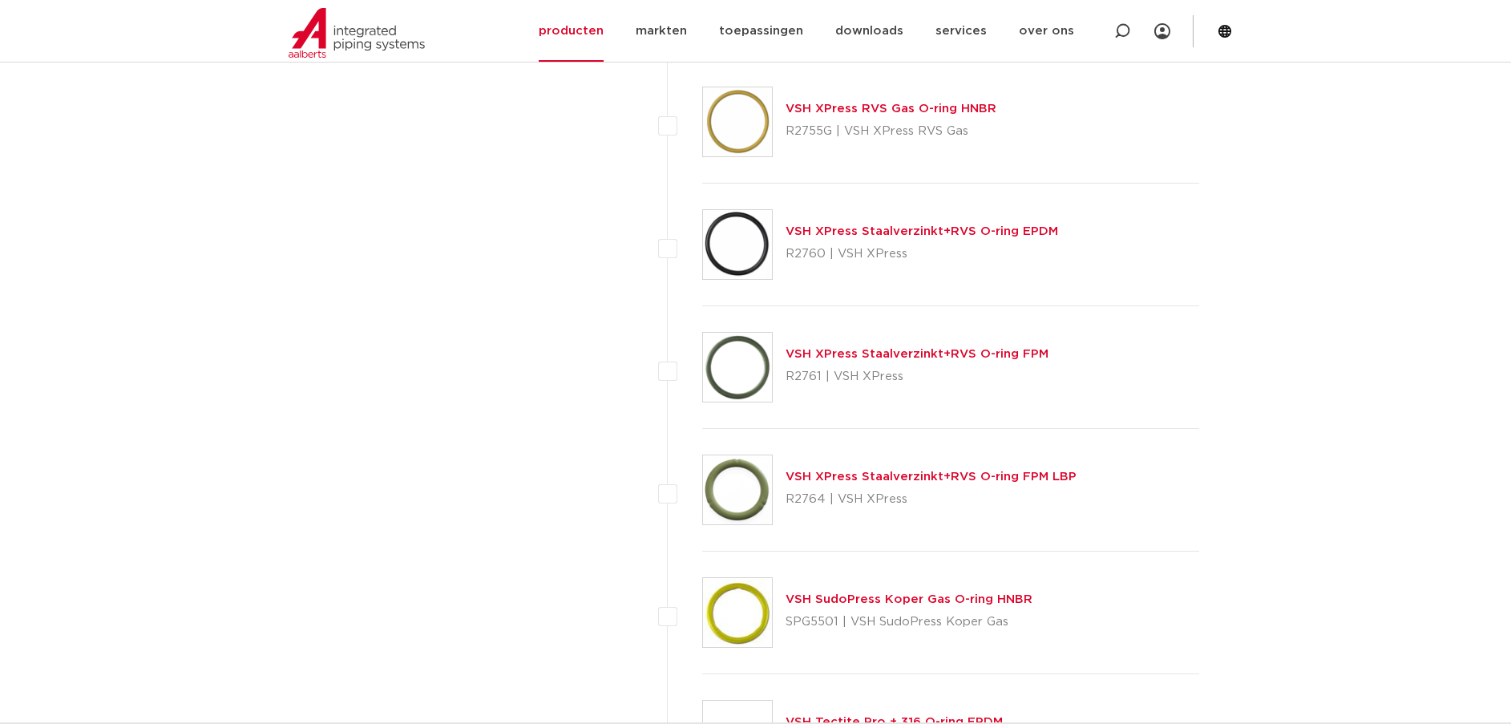
scroll to position [1800, 0]
click at [863, 476] on link "VSH XPress Staalverzinkt+RVS O-ring FPM LBP" at bounding box center [931, 476] width 291 height 12
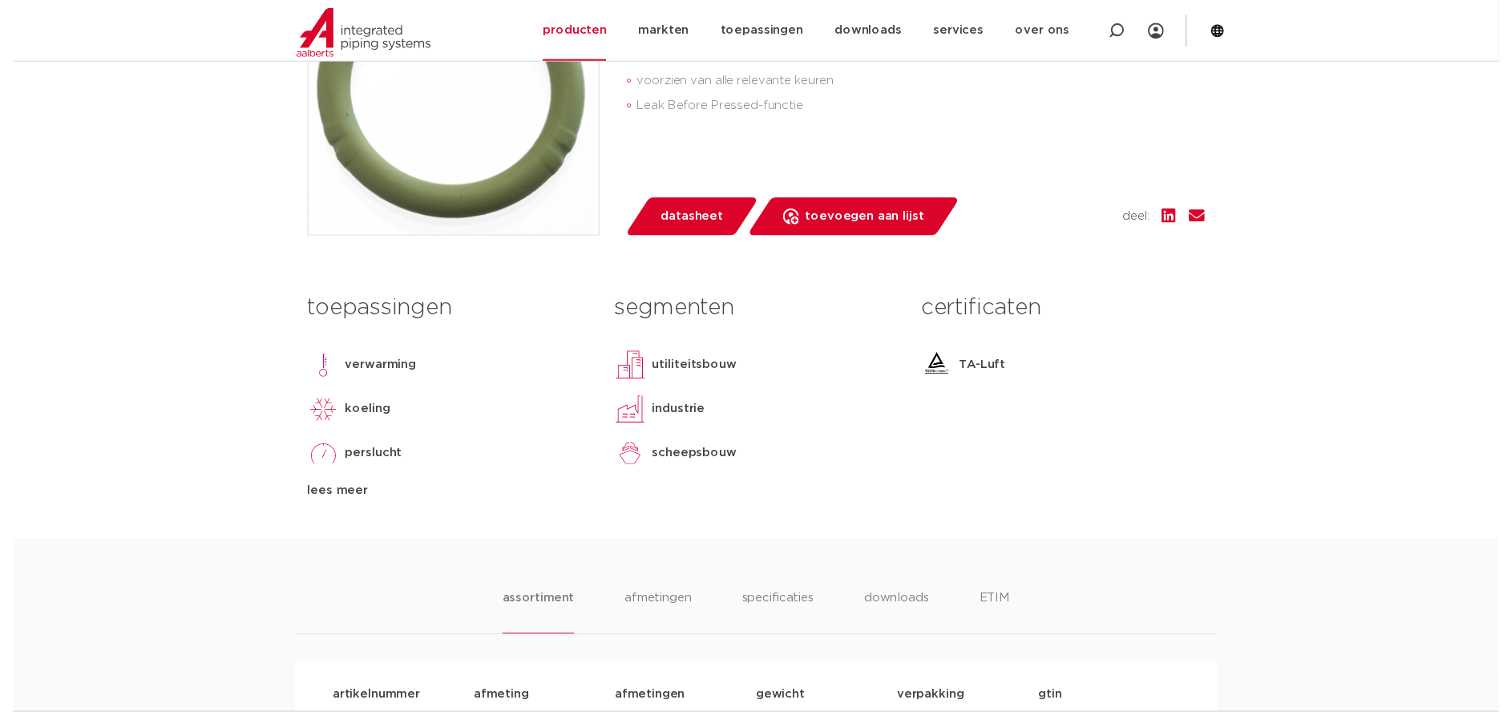
scroll to position [455, 0]
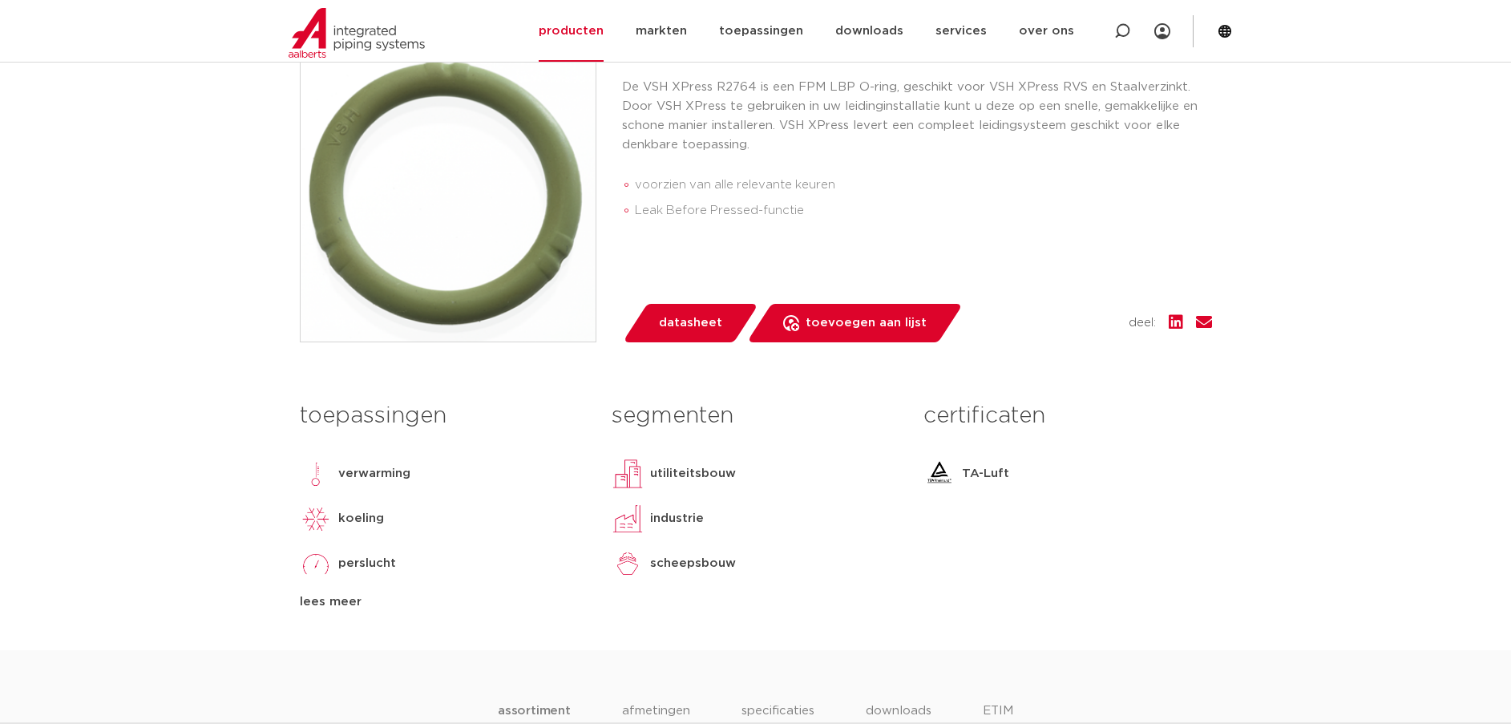
click at [695, 321] on span "datasheet" at bounding box center [690, 323] width 63 height 26
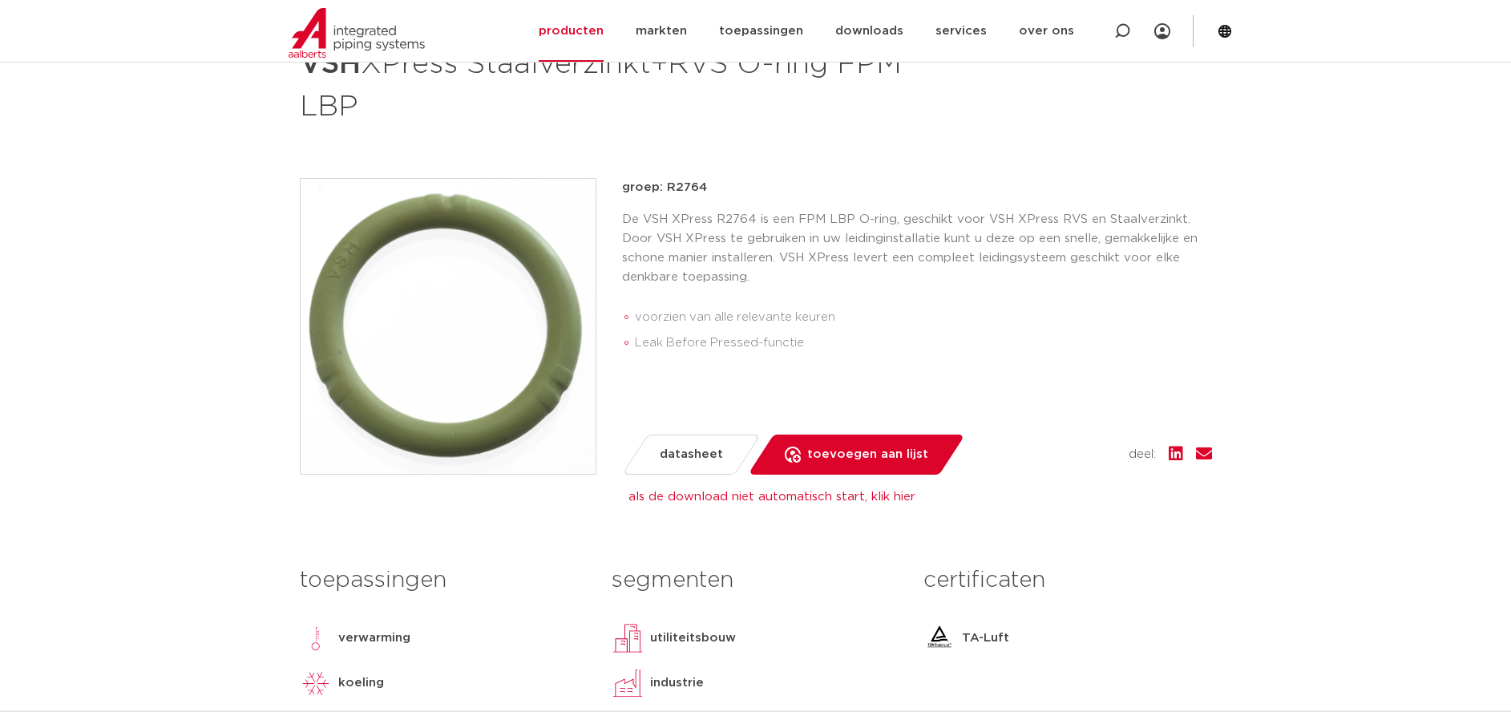
scroll to position [321, 0]
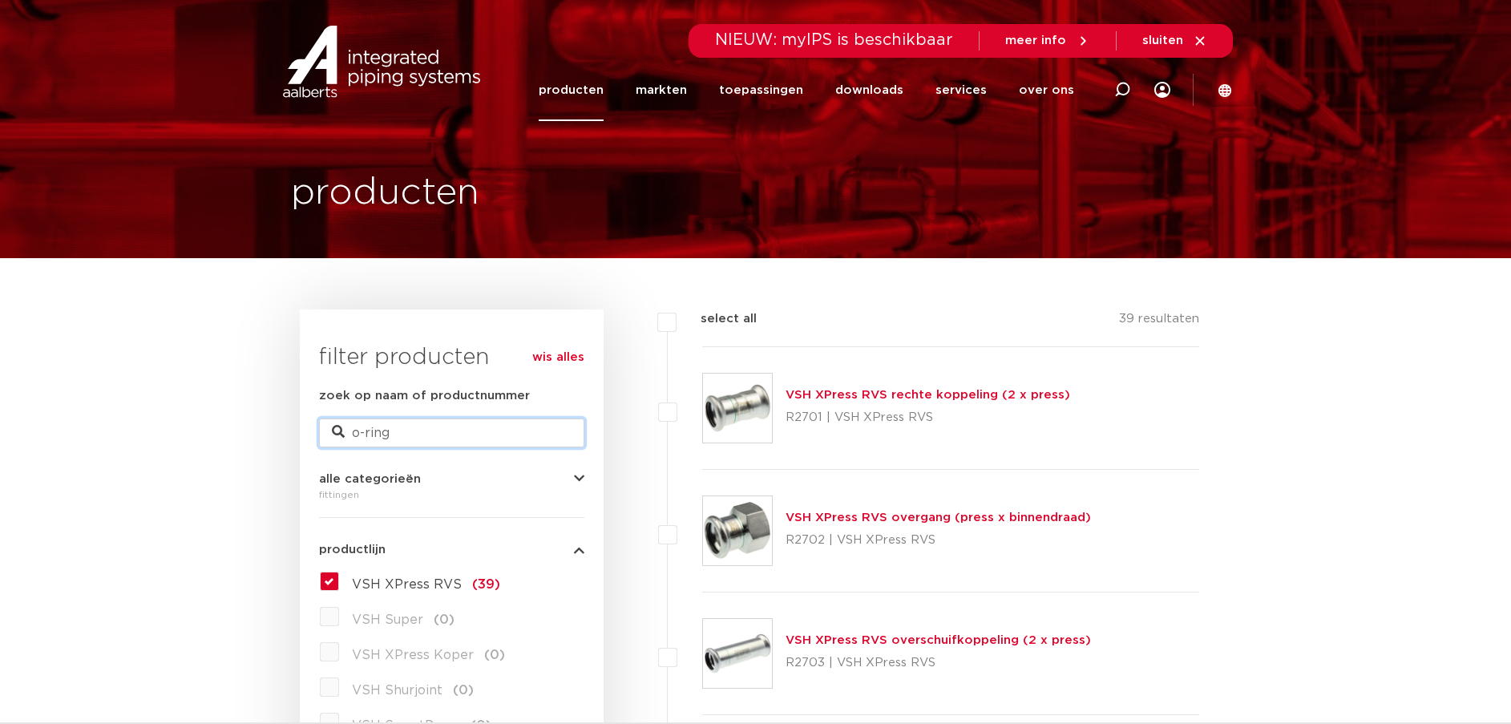
click at [419, 435] on input "o-ring" at bounding box center [451, 433] width 265 height 29
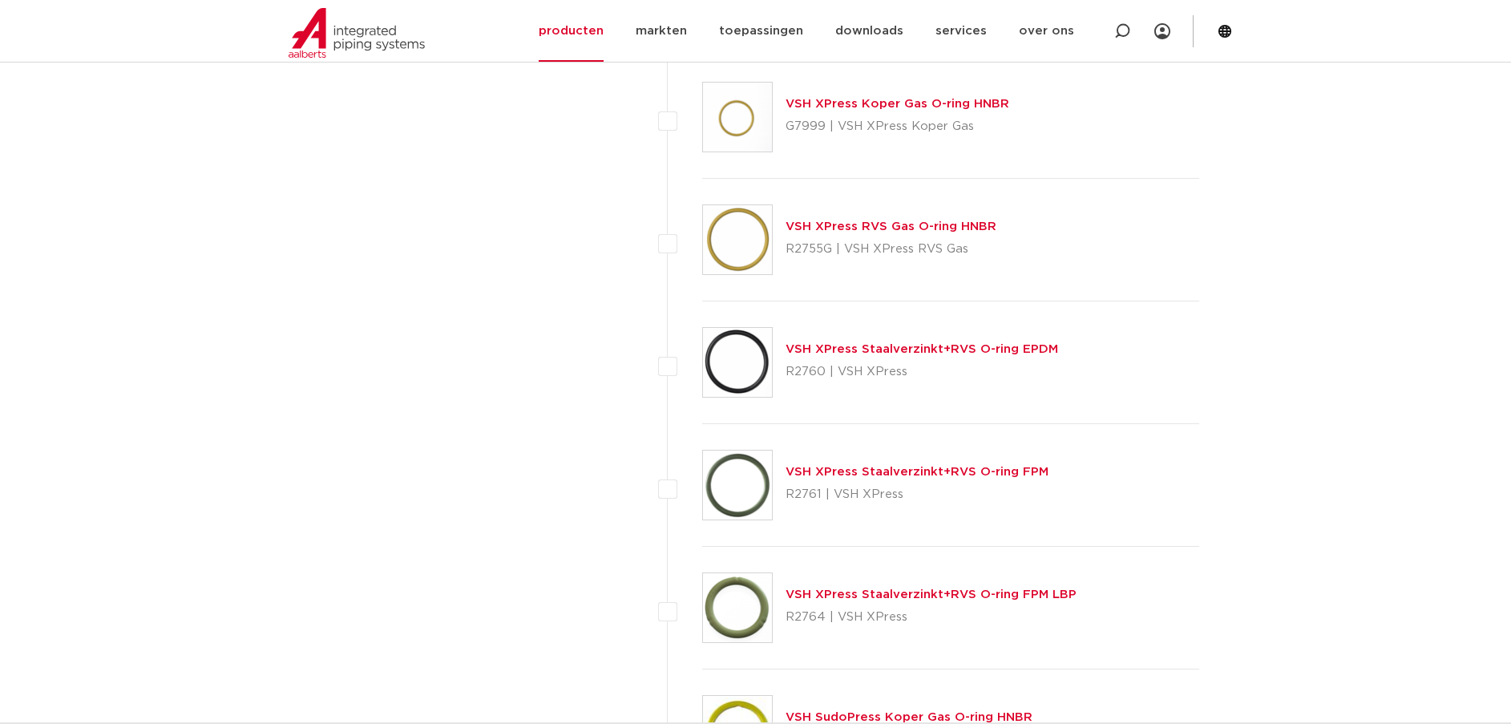
scroll to position [1684, 0]
click at [906, 467] on link "VSH XPress Staalverzinkt+RVS O-ring FPM" at bounding box center [917, 469] width 263 height 12
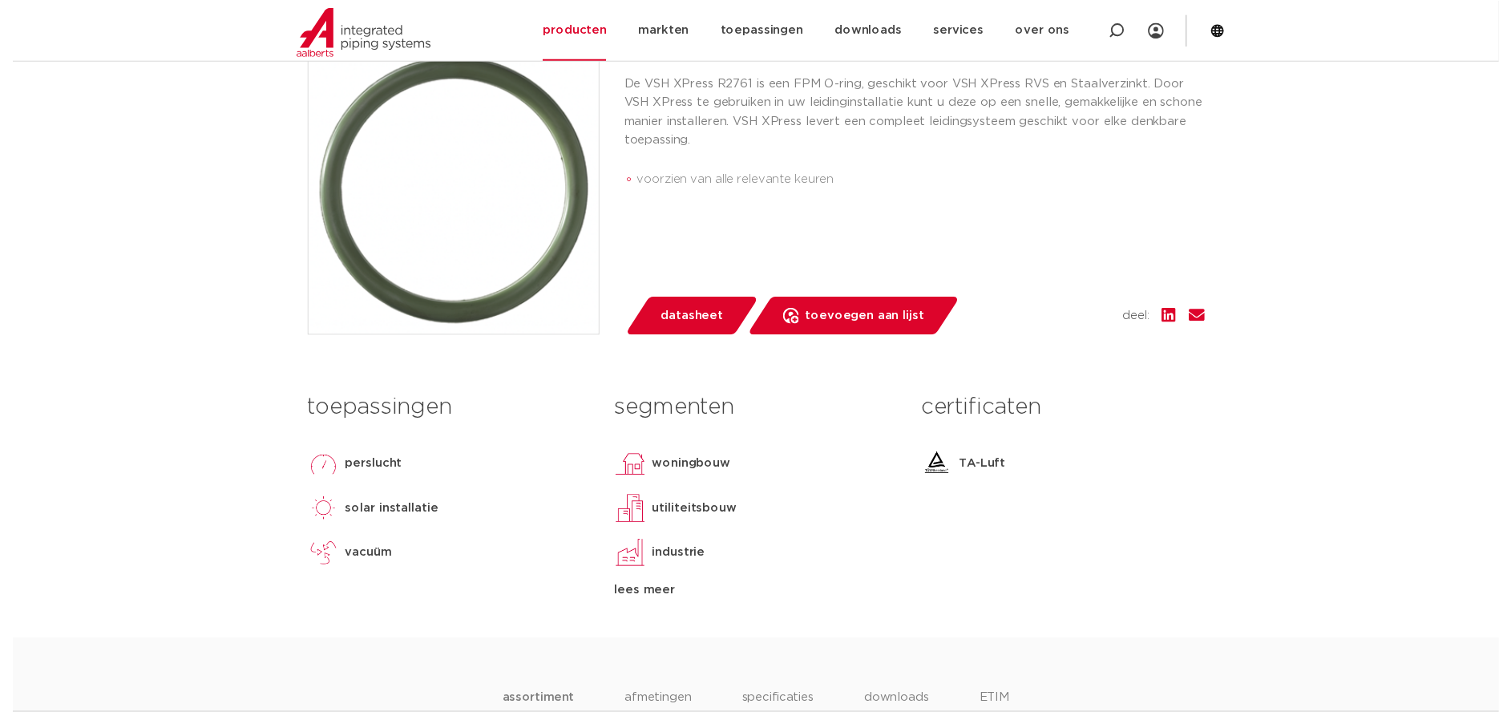
scroll to position [427, 0]
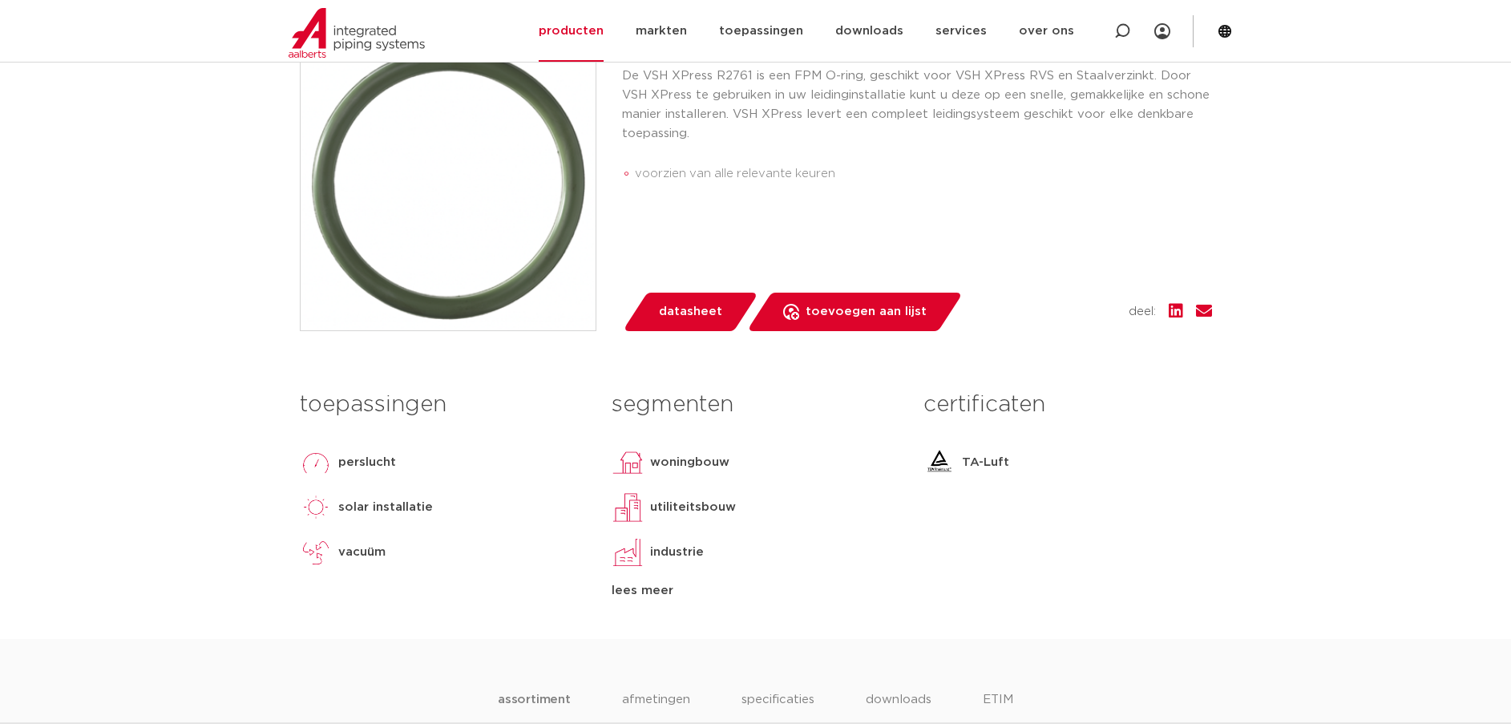
click at [677, 325] on span "datasheet" at bounding box center [690, 312] width 63 height 26
